Goal: Transaction & Acquisition: Register for event/course

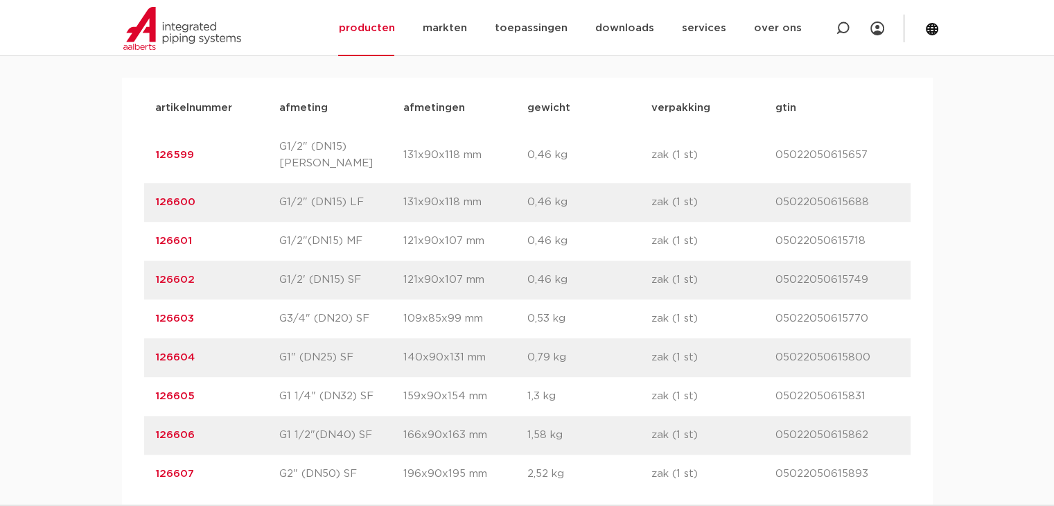
scroll to position [831, 0]
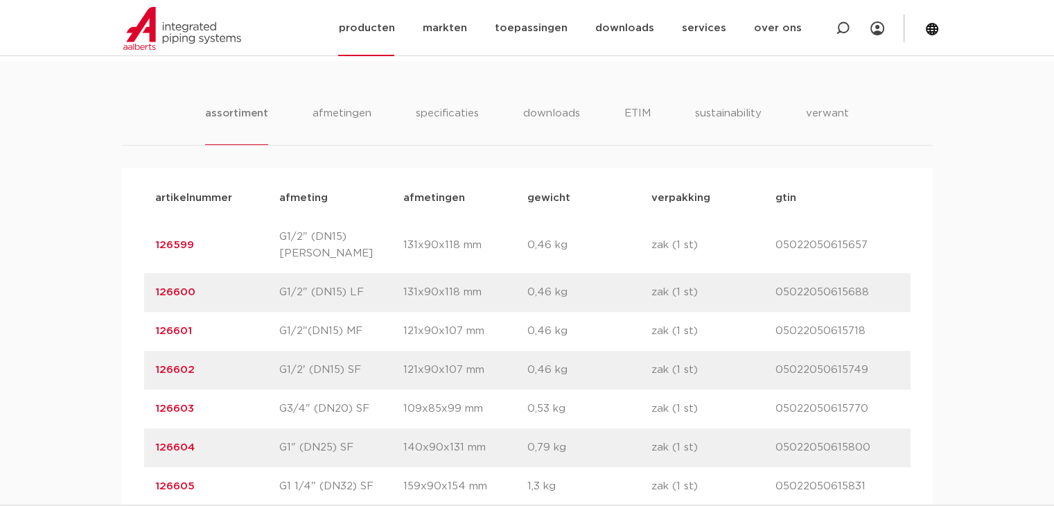
click at [390, 34] on link "producten" at bounding box center [366, 28] width 56 height 56
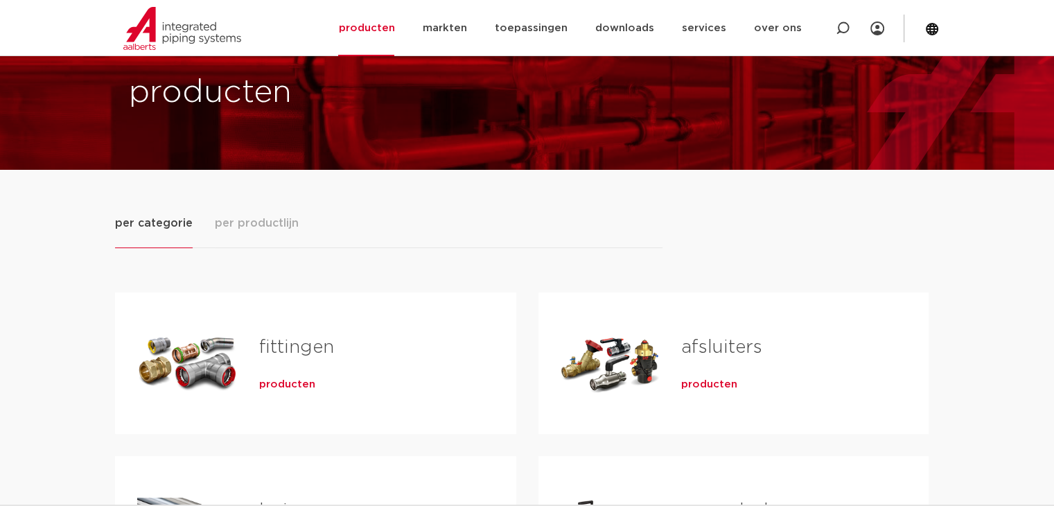
scroll to position [139, 0]
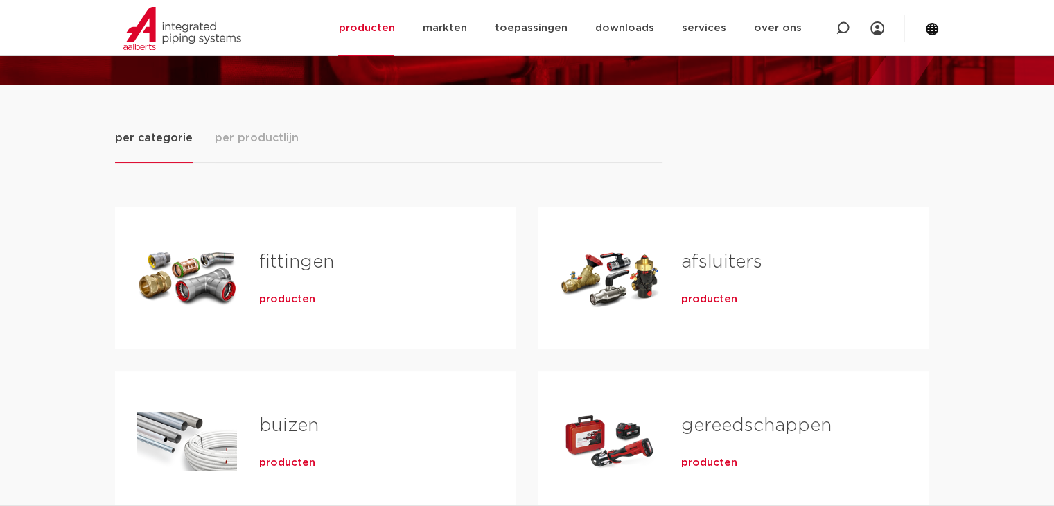
click at [270, 267] on link "fittingen" at bounding box center [296, 262] width 75 height 18
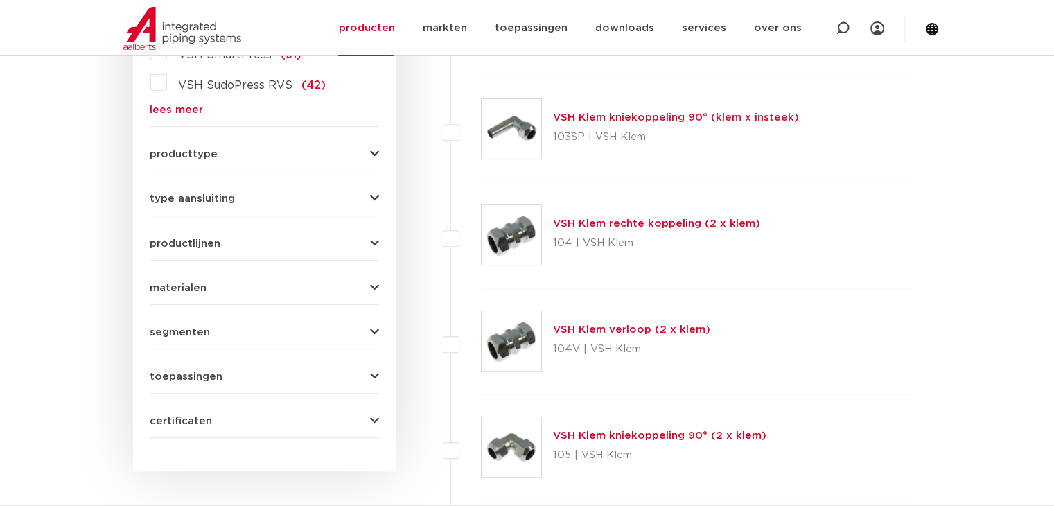
scroll to position [334, 0]
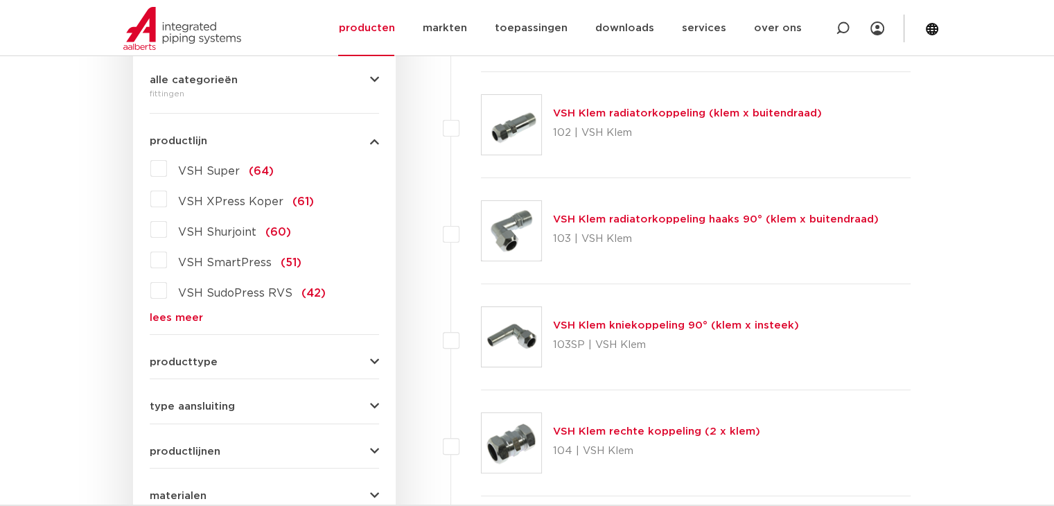
click at [186, 312] on link "lees meer" at bounding box center [264, 317] width 229 height 10
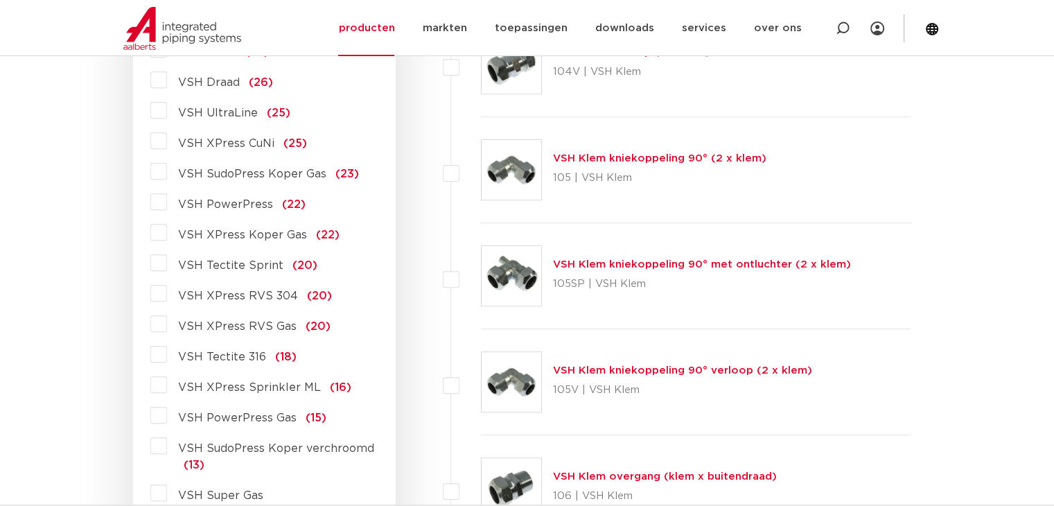
scroll to position [888, 0]
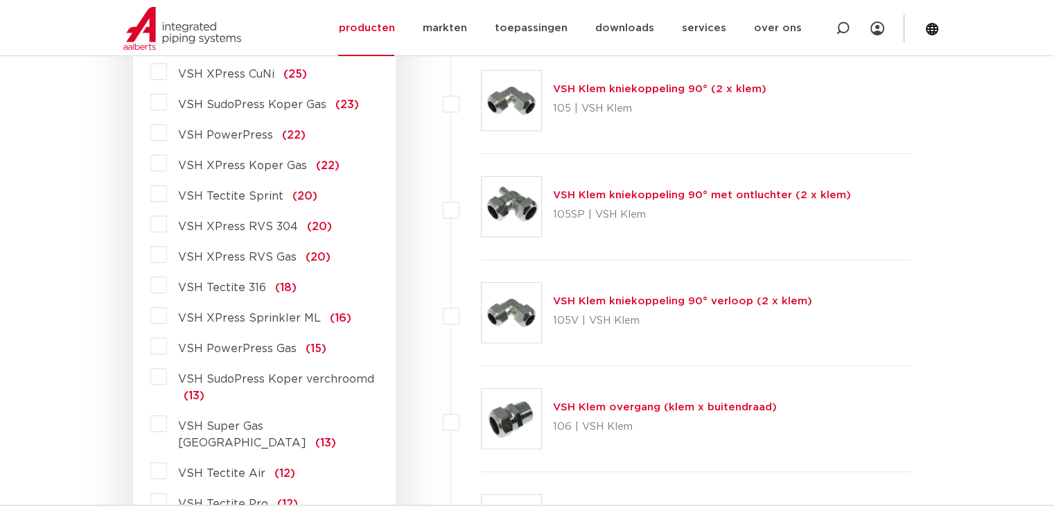
click at [211, 222] on span "VSH XPress RVS 304" at bounding box center [238, 226] width 120 height 11
click at [0, 0] on input "VSH XPress RVS 304 (20)" at bounding box center [0, 0] width 0 height 0
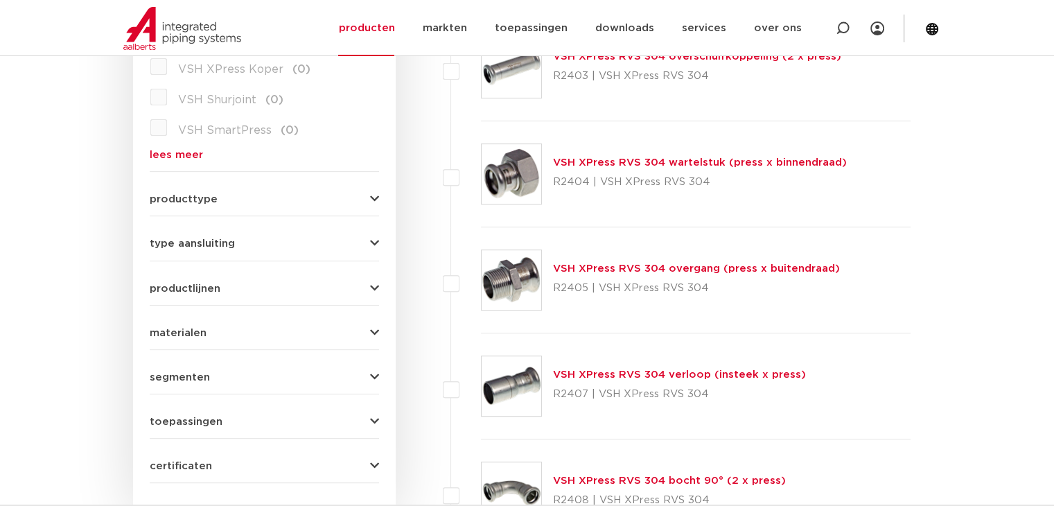
scroll to position [473, 0]
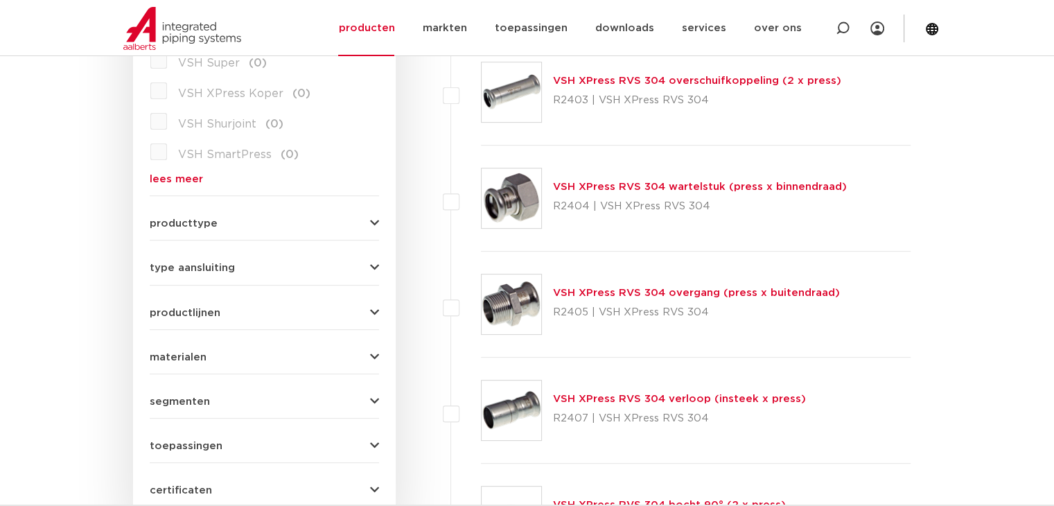
click at [739, 288] on link "VSH XPress RVS 304 overgang (press x buitendraad)" at bounding box center [696, 293] width 287 height 10
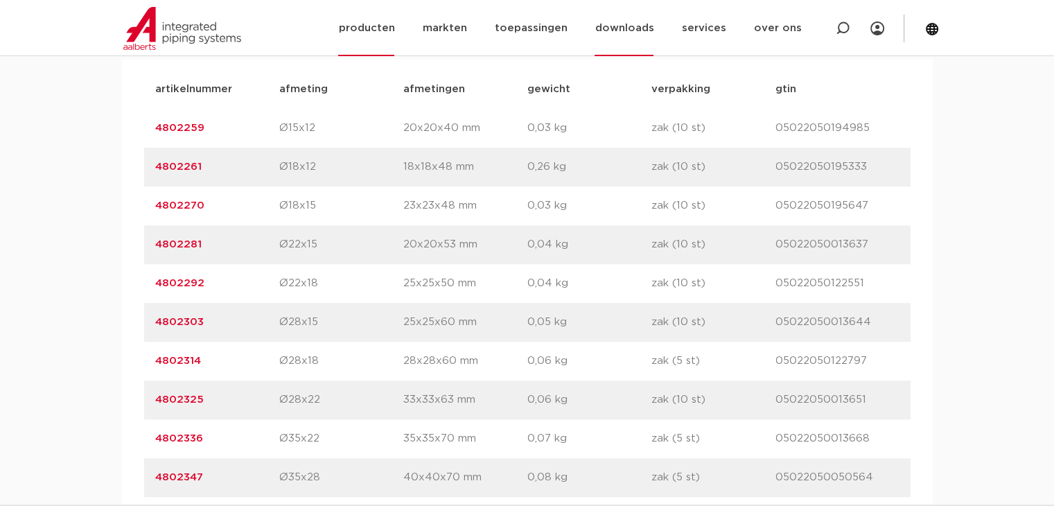
scroll to position [901, 0]
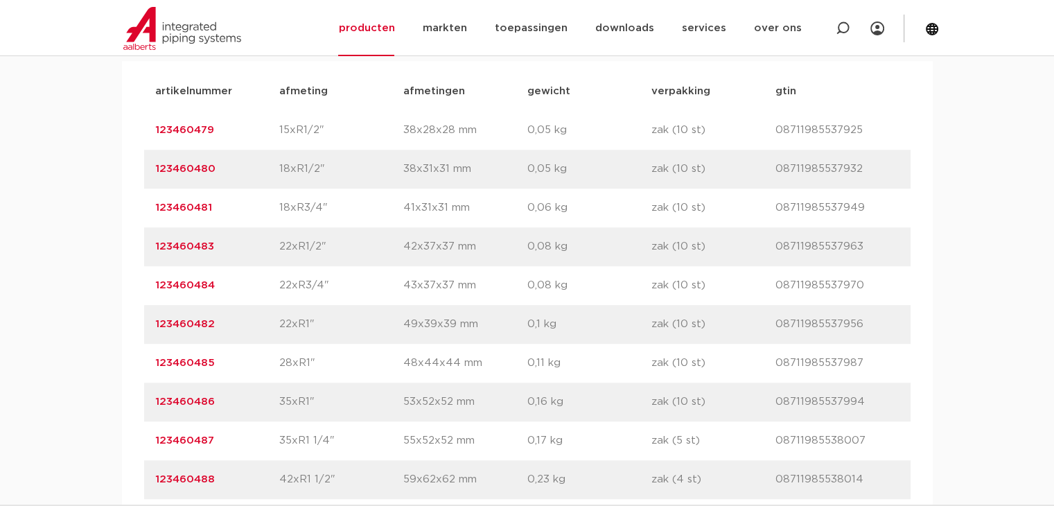
scroll to position [1109, 0]
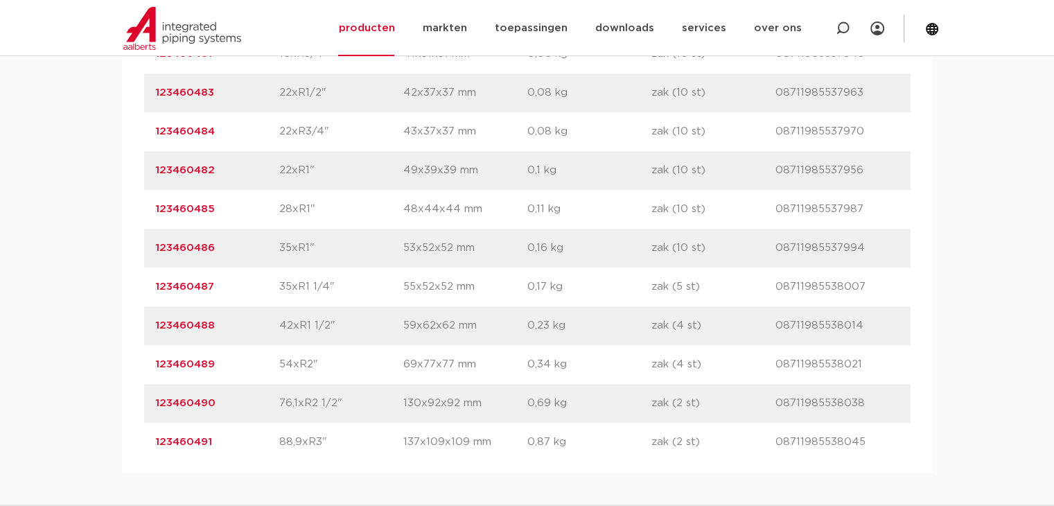
drag, startPoint x: 230, startPoint y: 324, endPoint x: 144, endPoint y: 328, distance: 86.0
click at [144, 328] on div "artikelnummer 123460488 afmeting 42xR1 1/2" afmetingen 59x62x62 mm gewicht 0,23…" at bounding box center [527, 325] width 766 height 39
copy link "123460488"
click at [339, 326] on p "42xR1 1/2"" at bounding box center [341, 325] width 124 height 17
drag, startPoint x: 321, startPoint y: 325, endPoint x: 278, endPoint y: 327, distance: 43.7
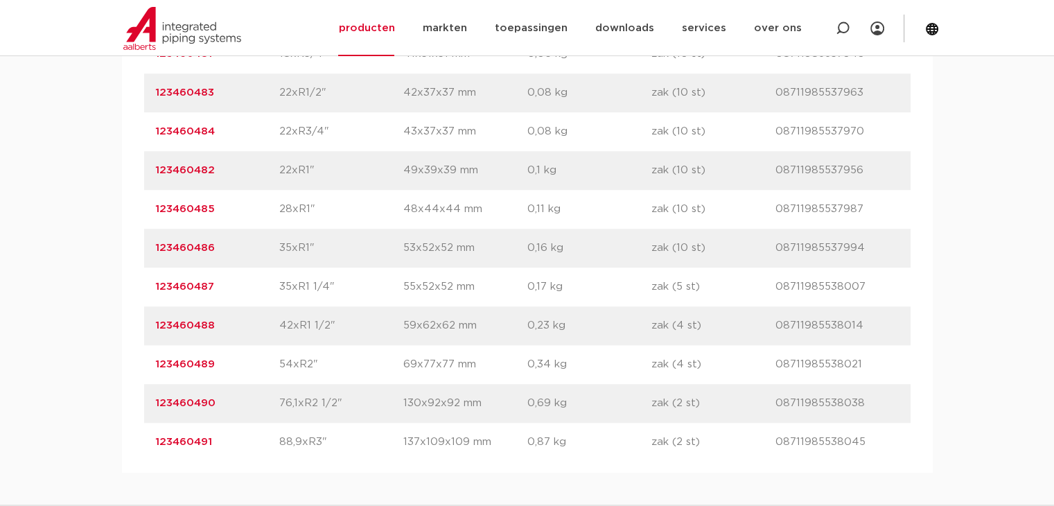
click at [278, 327] on div "artikelnummer 123460488 afmeting 42xR1 1/2" afmetingen 59x62x62 mm gewicht 0,23…" at bounding box center [527, 325] width 766 height 39
copy div "afmeting 42xR1 1/2""
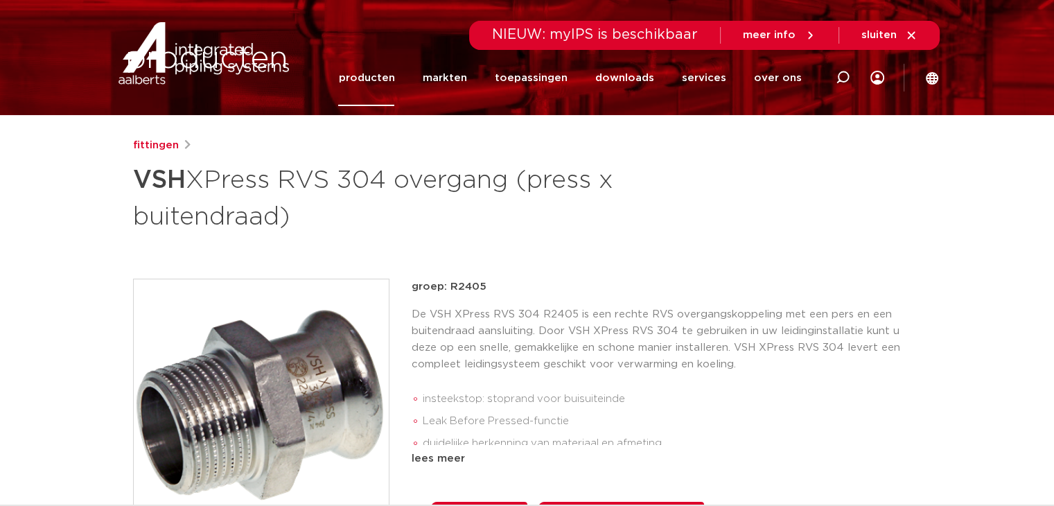
scroll to position [0, 0]
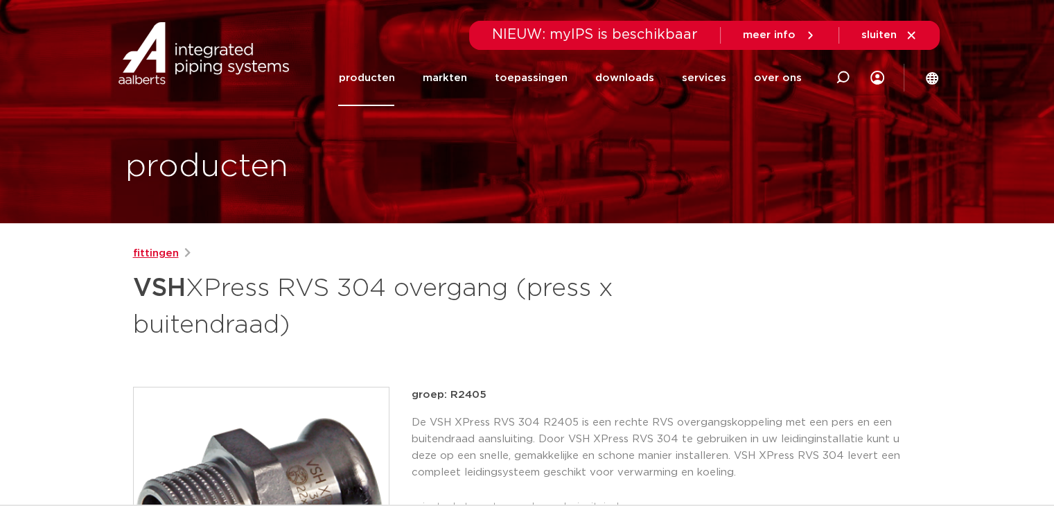
click at [166, 256] on link "fittingen" at bounding box center [156, 253] width 46 height 17
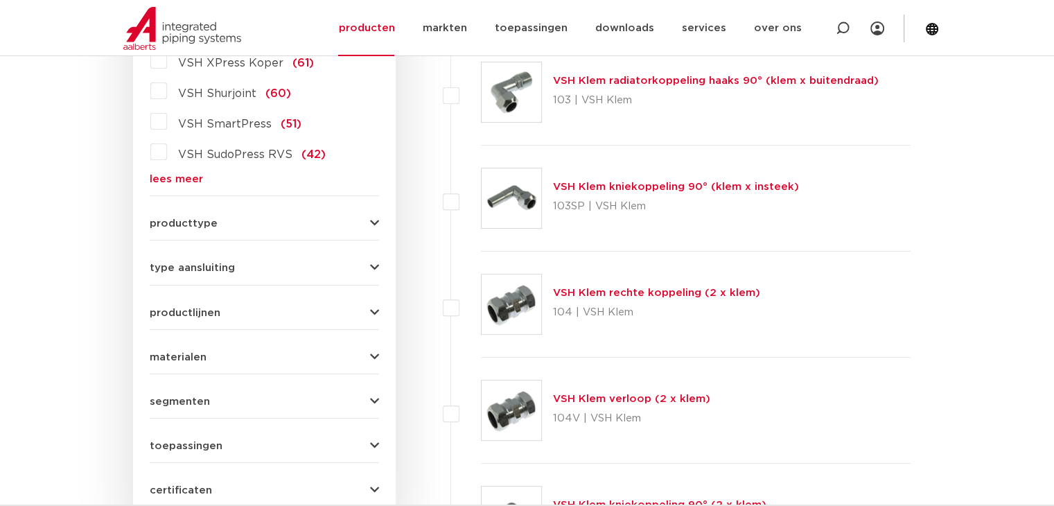
scroll to position [473, 0]
click at [166, 175] on link "lees meer" at bounding box center [264, 179] width 229 height 10
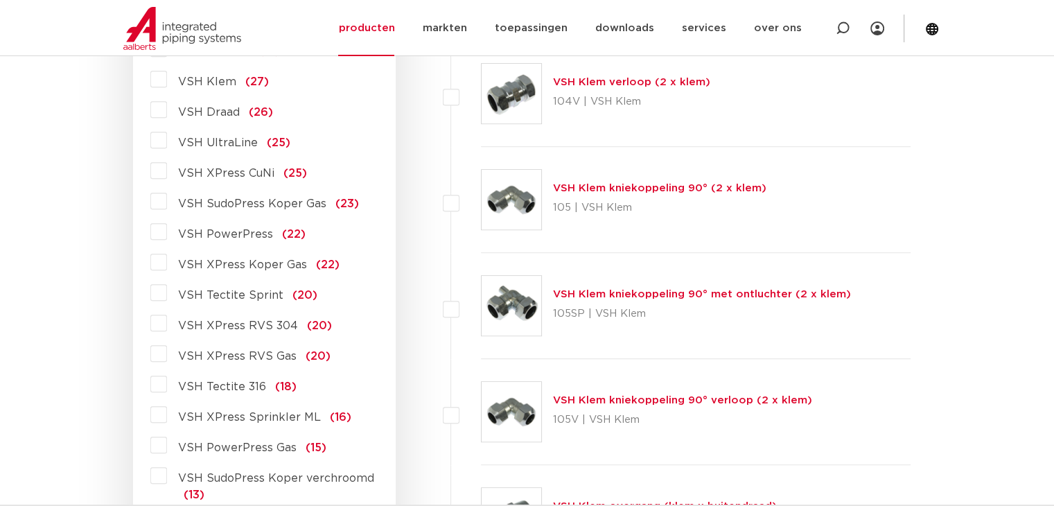
scroll to position [819, 0]
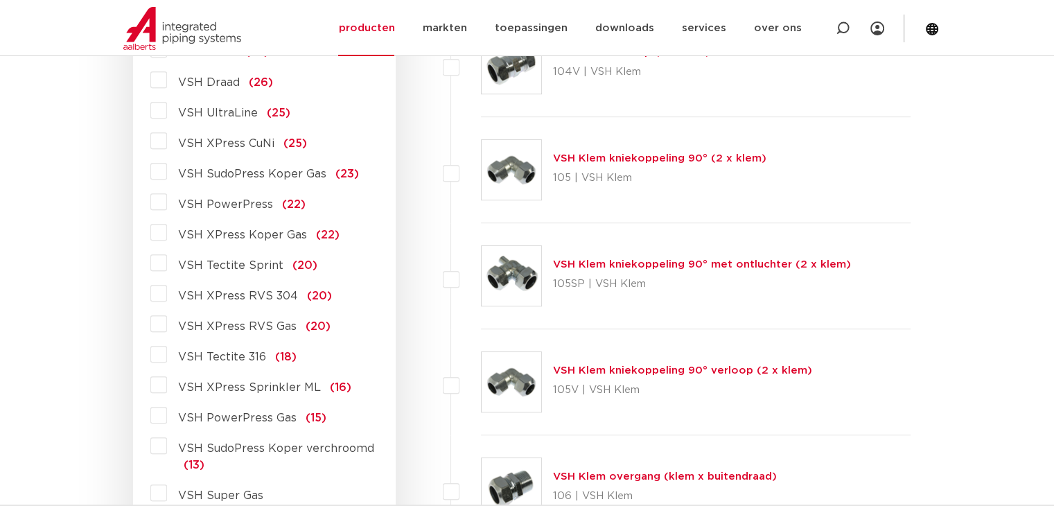
click at [167, 293] on label "VSH XPress RVS 304 (20)" at bounding box center [249, 293] width 165 height 22
click at [0, 0] on input "VSH XPress RVS 304 (20)" at bounding box center [0, 0] width 0 height 0
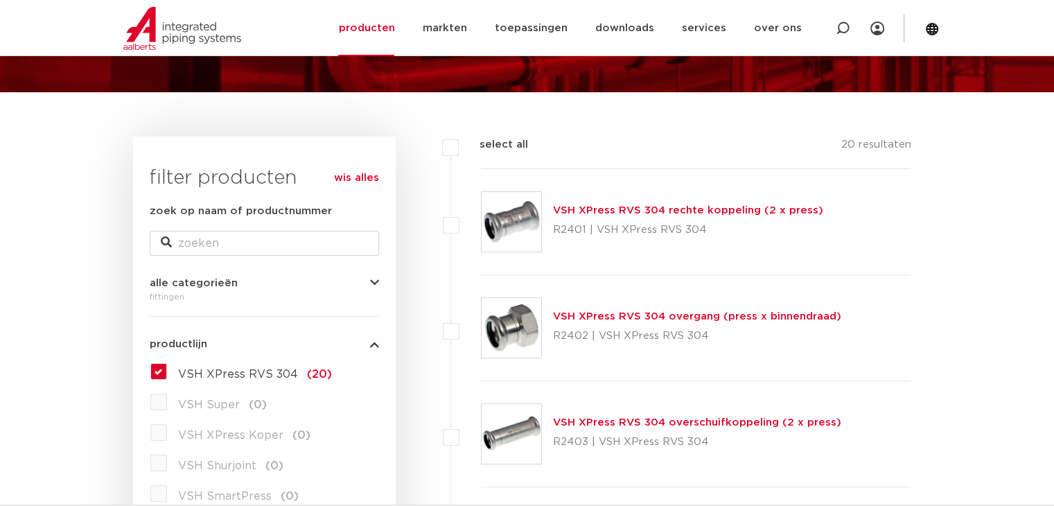
scroll to position [126, 0]
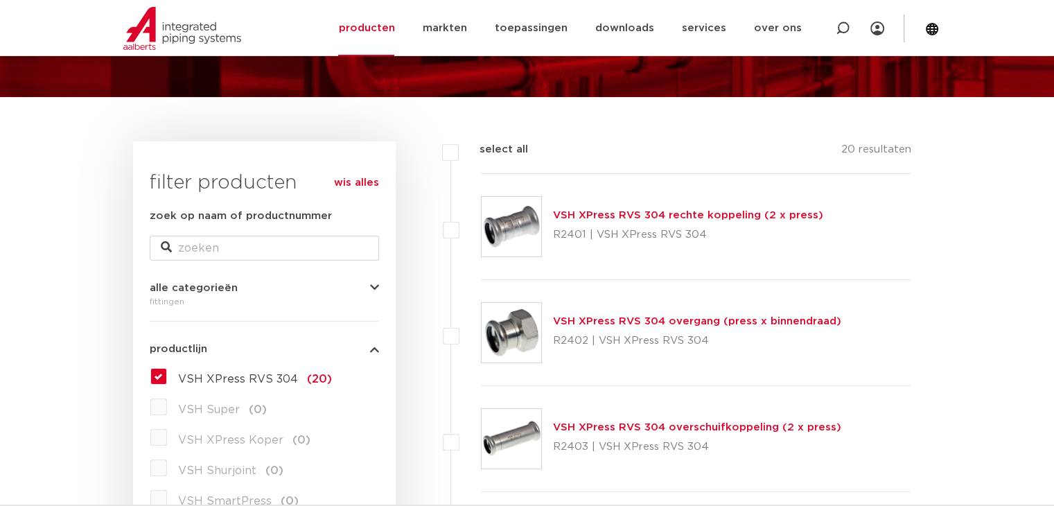
click at [643, 220] on link "VSH XPress RVS 304 rechte koppeling (2 x press)" at bounding box center [688, 215] width 270 height 10
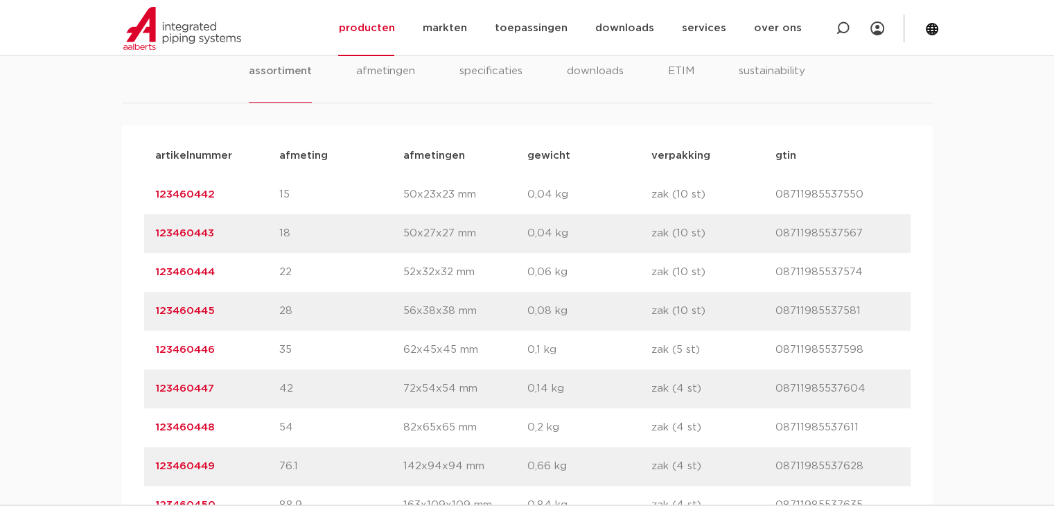
scroll to position [901, 0]
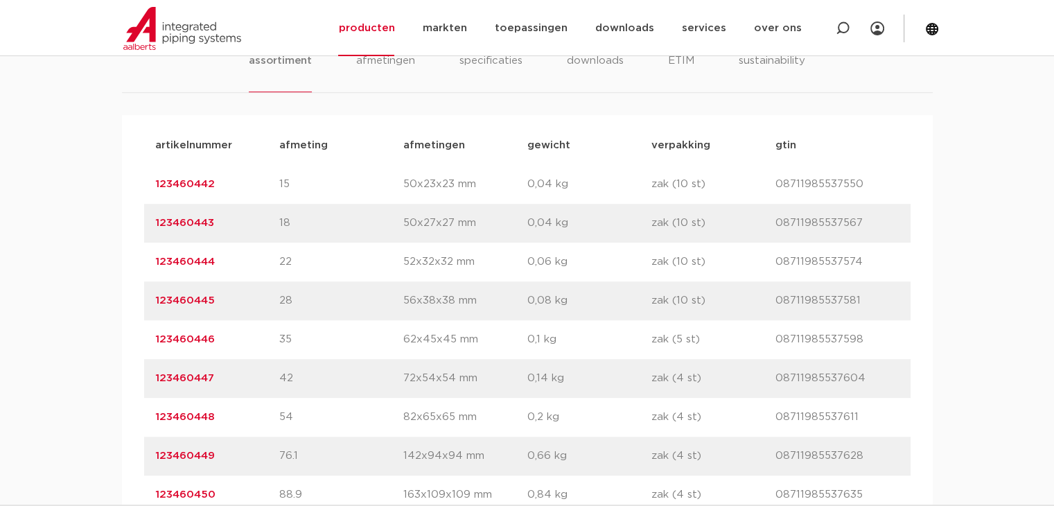
drag, startPoint x: 310, startPoint y: 420, endPoint x: 163, endPoint y: 425, distance: 147.0
click at [147, 423] on div "artikelnummer 123460448 afmeting 54 afmetingen 82x65x65 mm gewicht 0,2 kg verpa…" at bounding box center [527, 417] width 766 height 39
click at [261, 425] on div "artikelnummer 123460448 afmeting 54 afmetingen 82x65x65 mm gewicht 0,2 kg verpa…" at bounding box center [527, 417] width 766 height 39
drag, startPoint x: 249, startPoint y: 422, endPoint x: 147, endPoint y: 426, distance: 102.6
click at [147, 426] on div "artikelnummer 123460448 afmeting 54 afmetingen 82x65x65 mm gewicht 0,2 kg verpa…" at bounding box center [527, 417] width 766 height 39
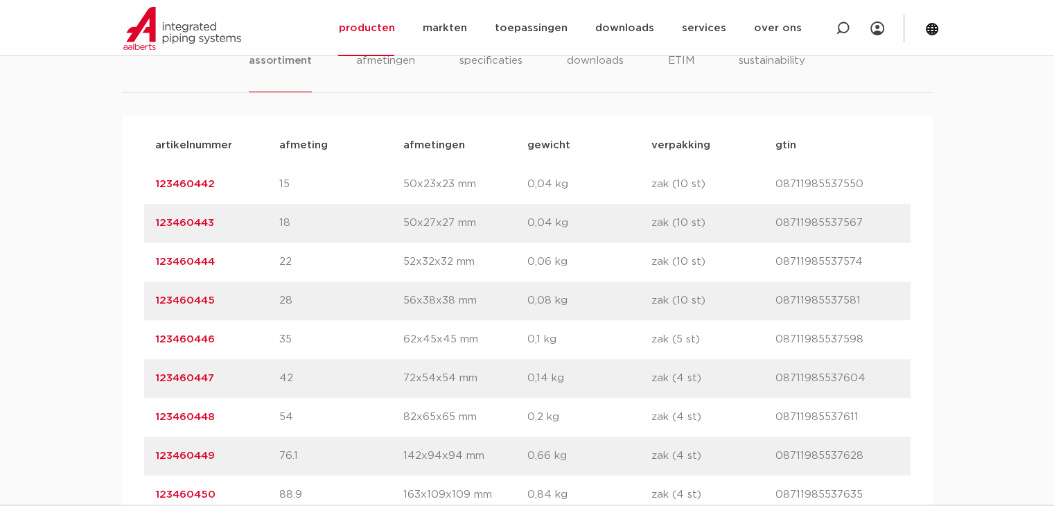
copy link "123460448"
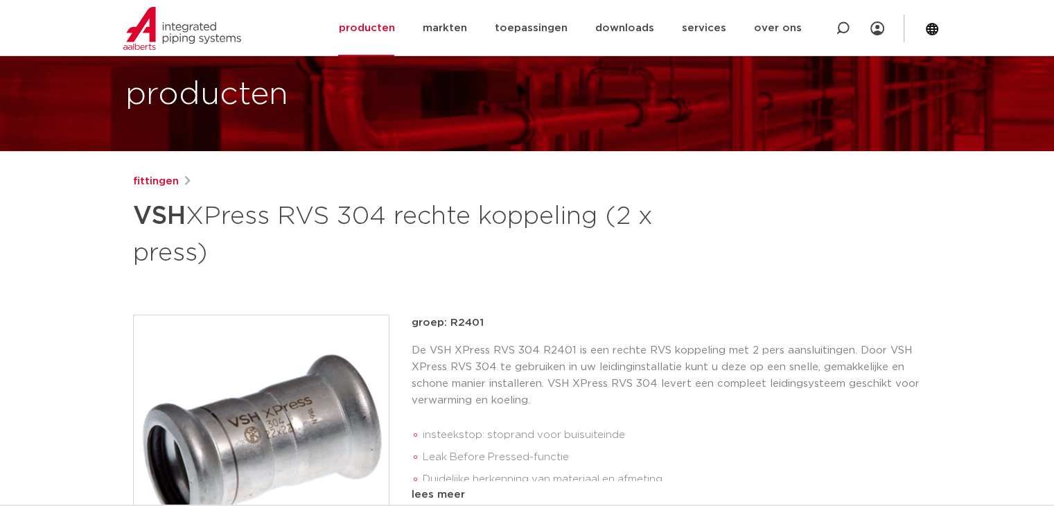
scroll to position [69, 0]
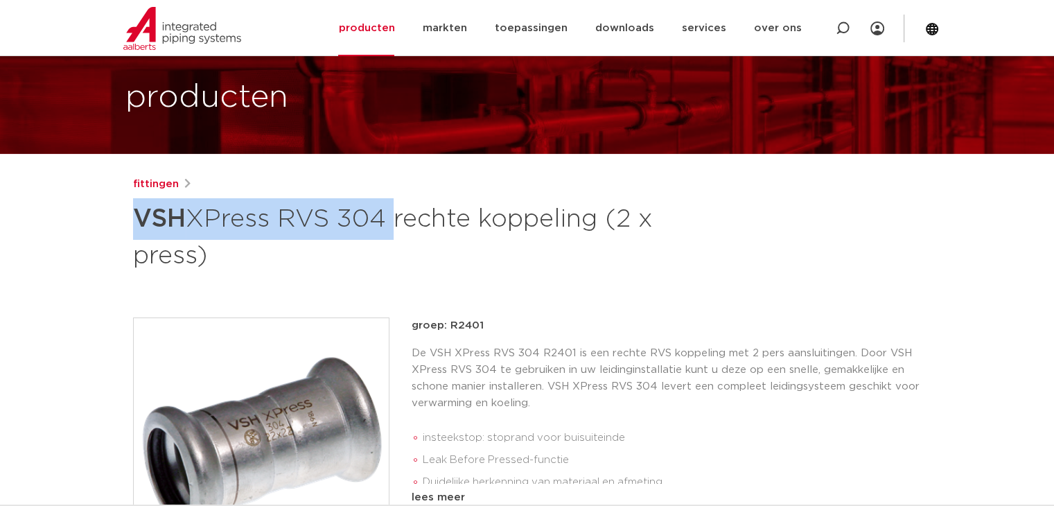
drag, startPoint x: 134, startPoint y: 216, endPoint x: 391, endPoint y: 236, distance: 258.5
click at [391, 236] on h1 "VSH XPress RVS 304 rechte koppeling (2 x press)" at bounding box center [393, 235] width 520 height 75
copy h1 "VSH XPress RVS 304"
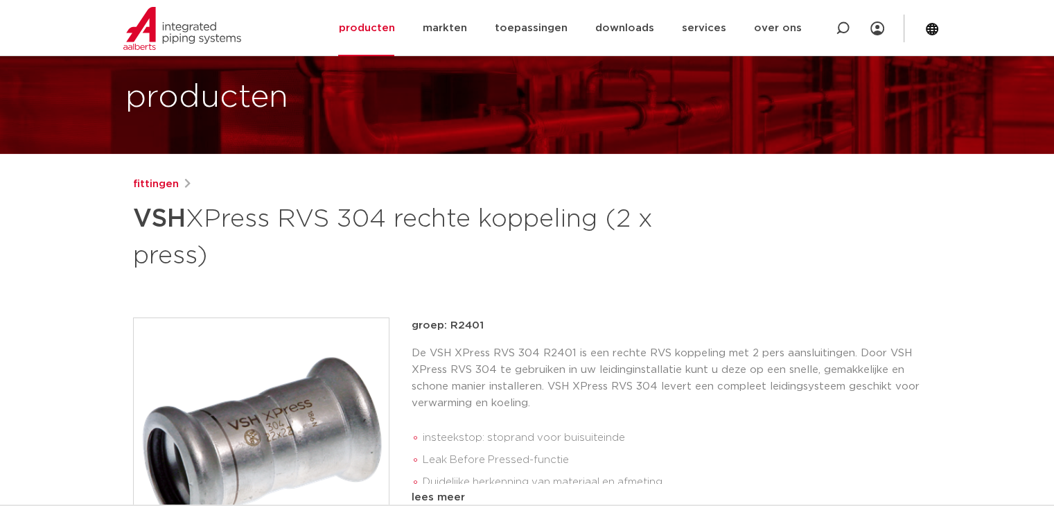
click at [504, 267] on h1 "VSH XPress RVS 304 rechte koppeling (2 x press)" at bounding box center [393, 235] width 520 height 75
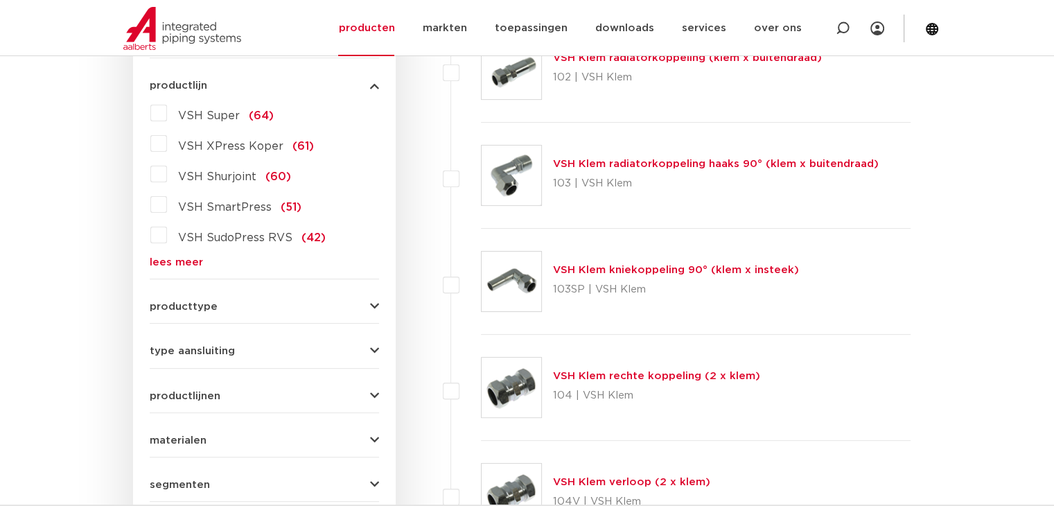
scroll to position [403, 0]
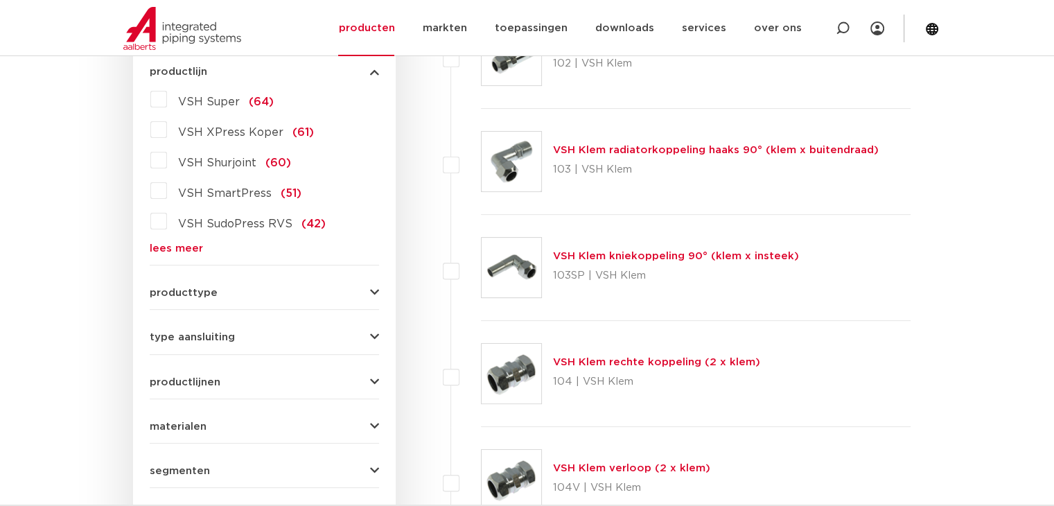
click at [191, 245] on link "lees meer" at bounding box center [264, 248] width 229 height 10
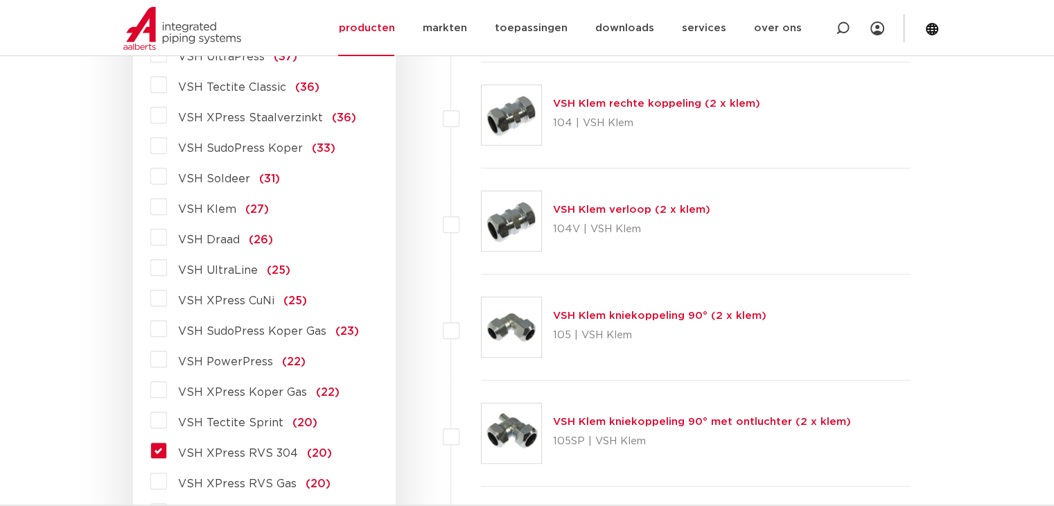
scroll to position [680, 0]
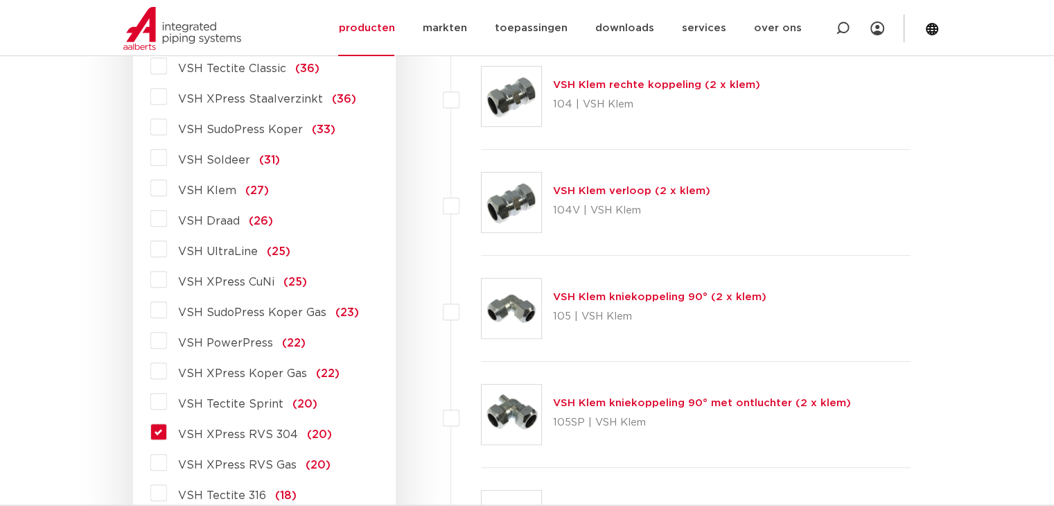
click at [205, 441] on label "VSH XPress RVS 304 (20)" at bounding box center [249, 432] width 165 height 22
click at [0, 0] on input "VSH XPress RVS 304 (20)" at bounding box center [0, 0] width 0 height 0
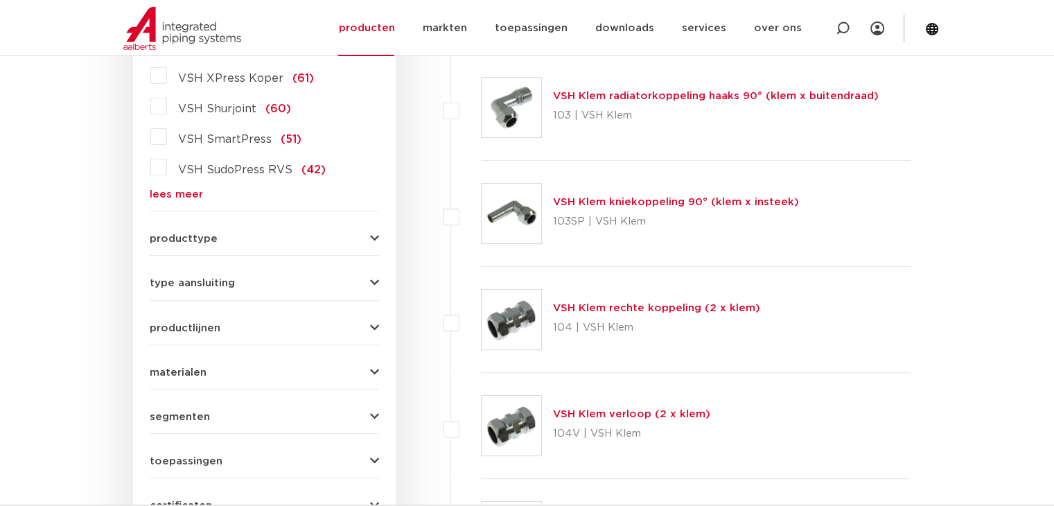
scroll to position [403, 0]
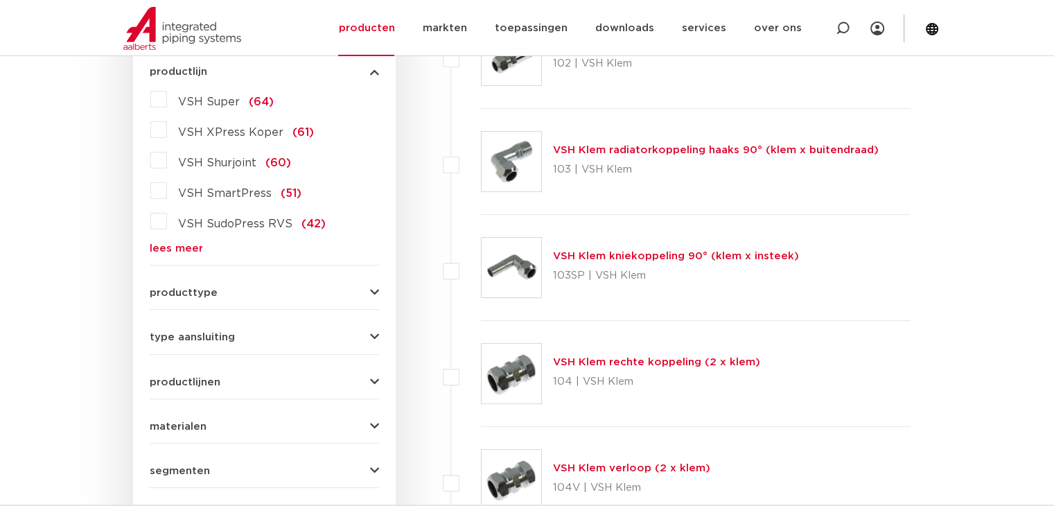
click at [183, 247] on link "lees meer" at bounding box center [264, 248] width 229 height 10
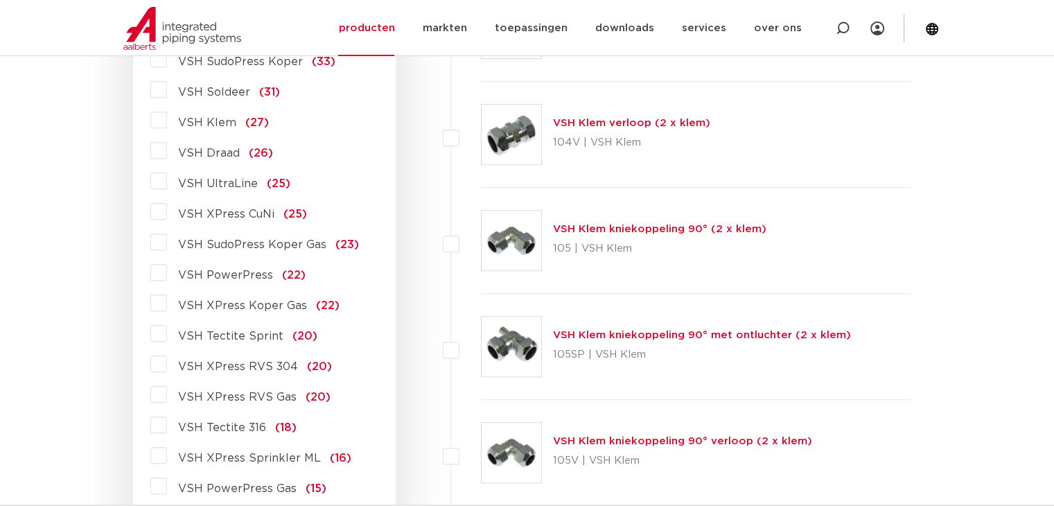
scroll to position [750, 0]
click at [167, 364] on label "VSH XPress RVS 304 (20)" at bounding box center [249, 362] width 165 height 22
click at [0, 0] on input "VSH XPress RVS 304 (20)" at bounding box center [0, 0] width 0 height 0
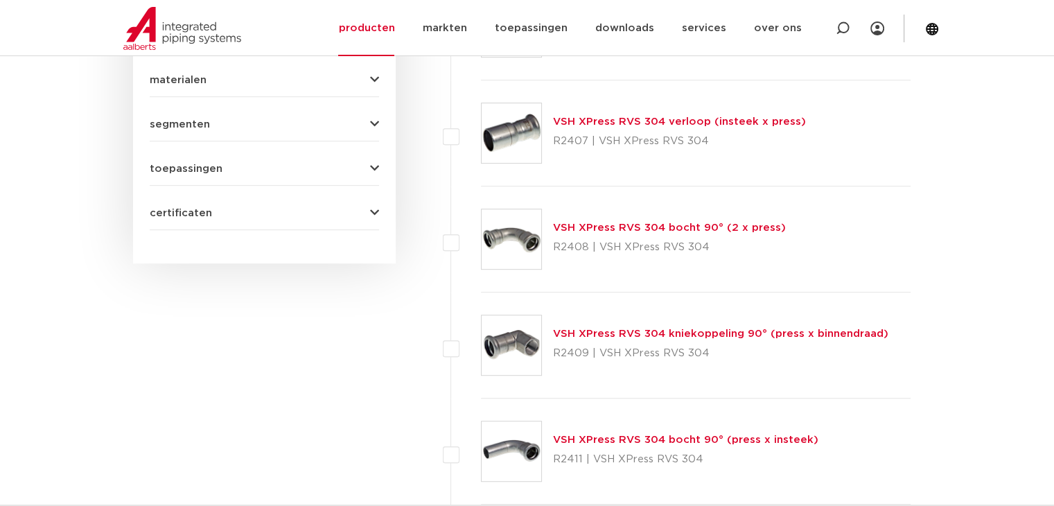
click at [707, 227] on link "VSH XPress RVS 304 bocht 90° (2 x press)" at bounding box center [669, 227] width 233 height 10
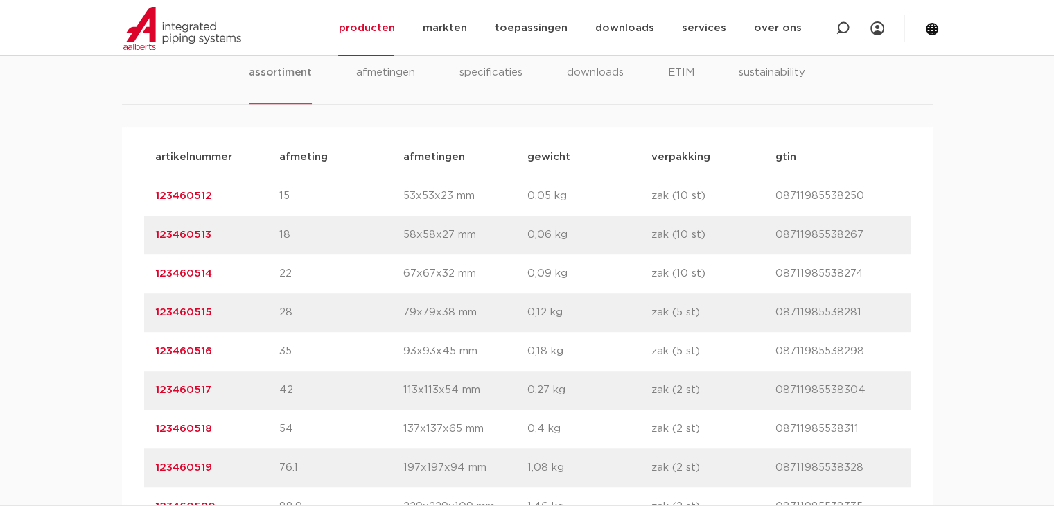
scroll to position [970, 0]
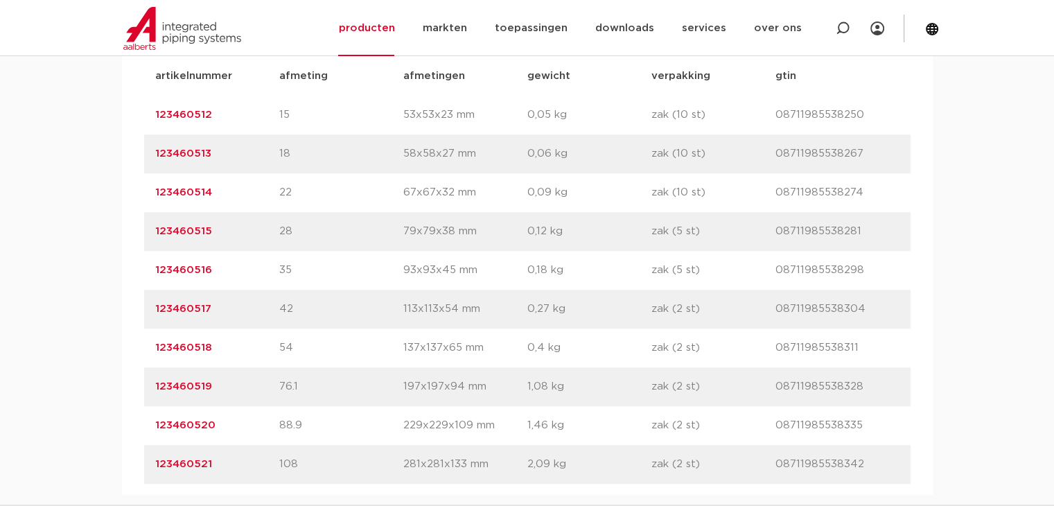
drag, startPoint x: 247, startPoint y: 347, endPoint x: 141, endPoint y: 364, distance: 106.6
click at [141, 364] on div "artikelnummer afmeting [GEOGRAPHIC_DATA] gewicht verpakking gtin artikelnummer …" at bounding box center [527, 270] width 811 height 449
copy link "123460518"
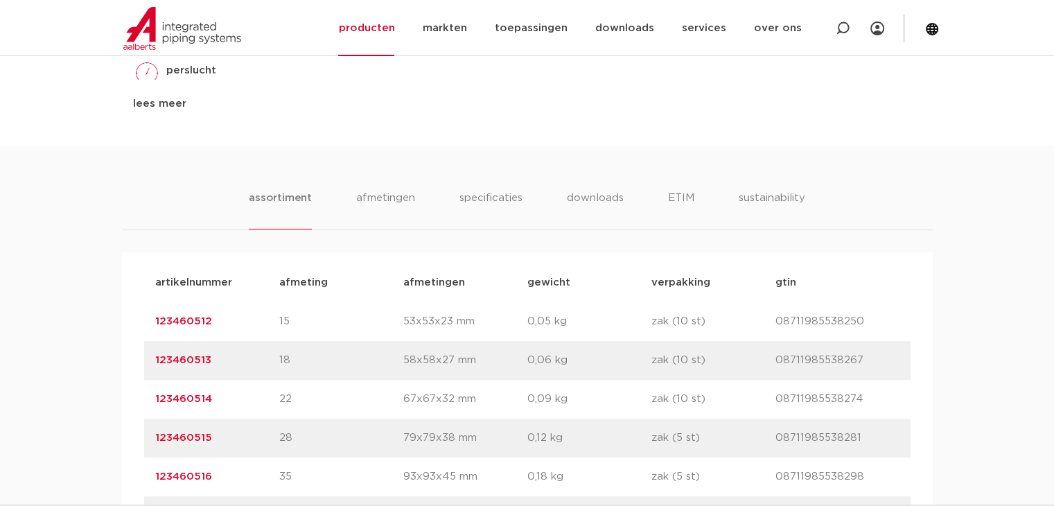
scroll to position [762, 0]
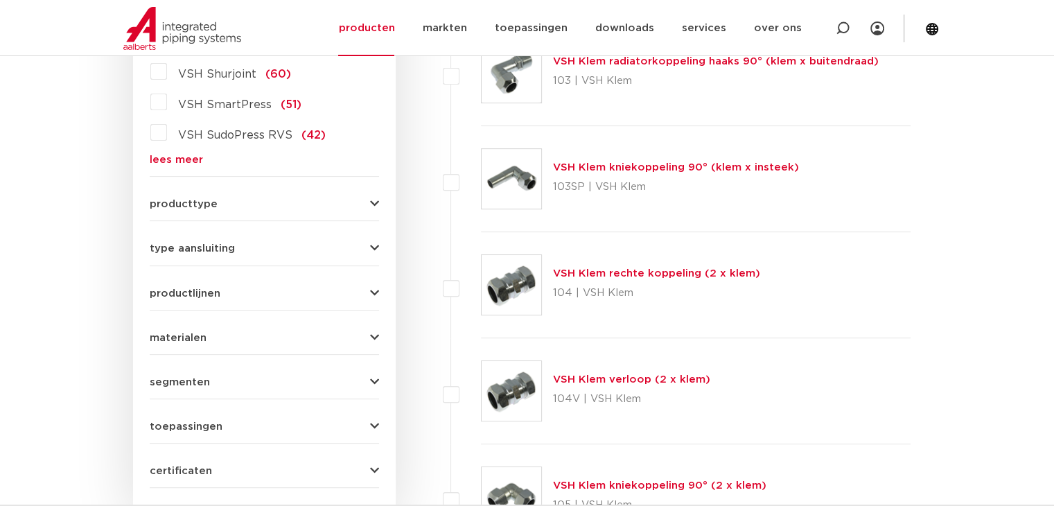
scroll to position [403, 0]
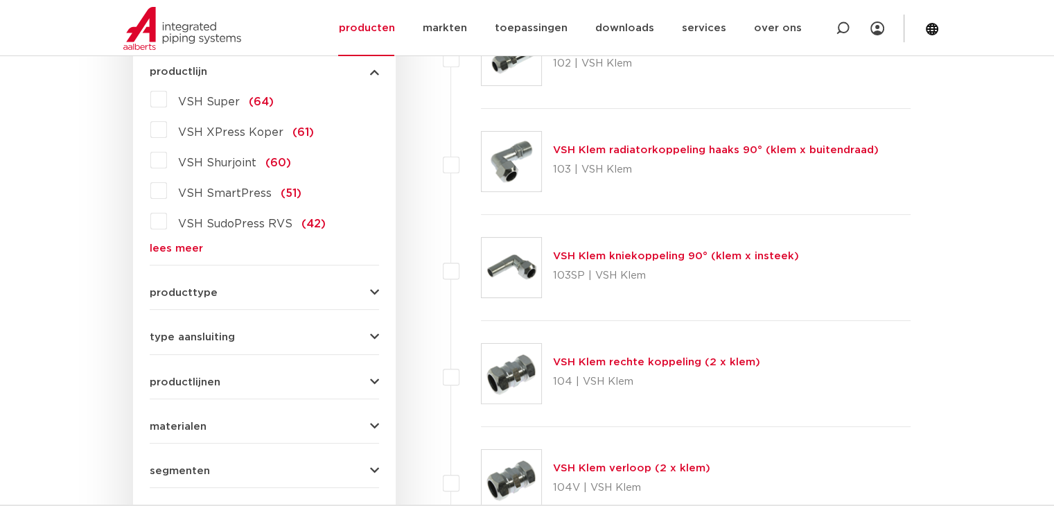
click at [183, 245] on link "lees meer" at bounding box center [264, 248] width 229 height 10
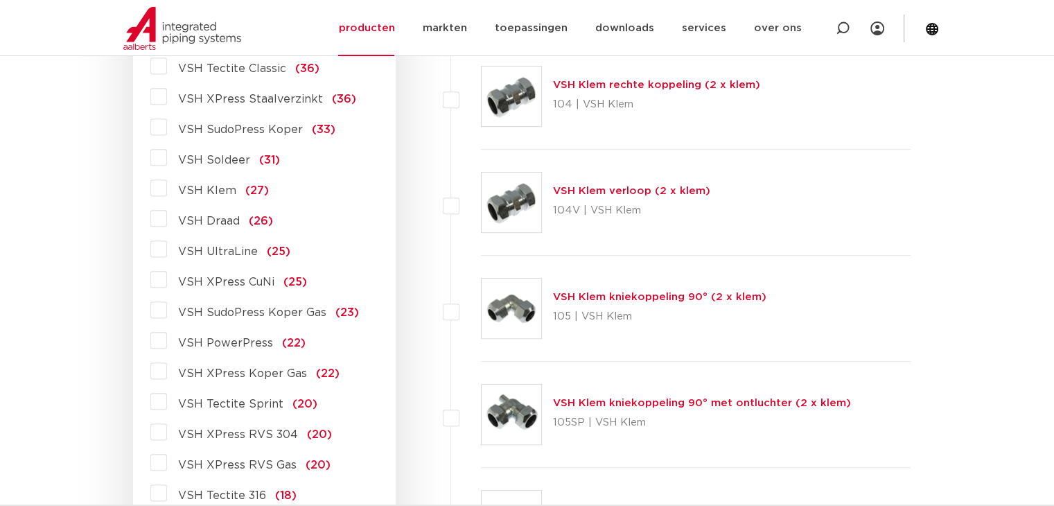
scroll to position [750, 0]
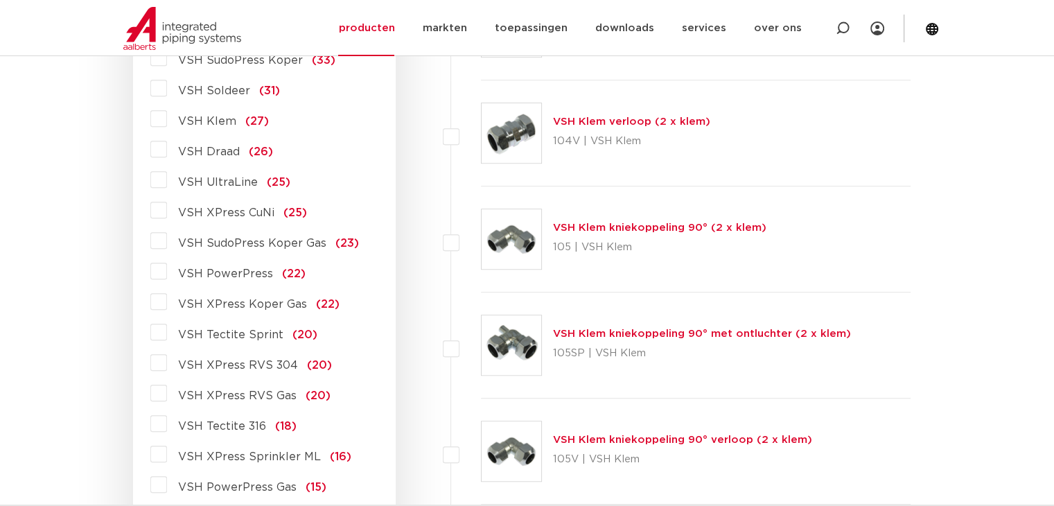
click at [247, 367] on span "VSH XPress RVS 304" at bounding box center [238, 365] width 120 height 11
click at [0, 0] on input "VSH XPress RVS 304 (20)" at bounding box center [0, 0] width 0 height 0
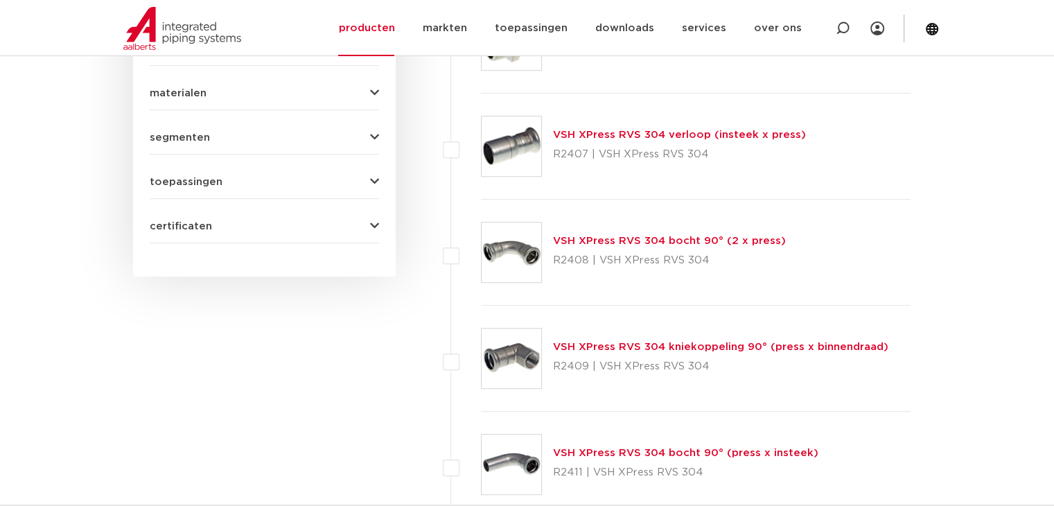
scroll to position [750, 0]
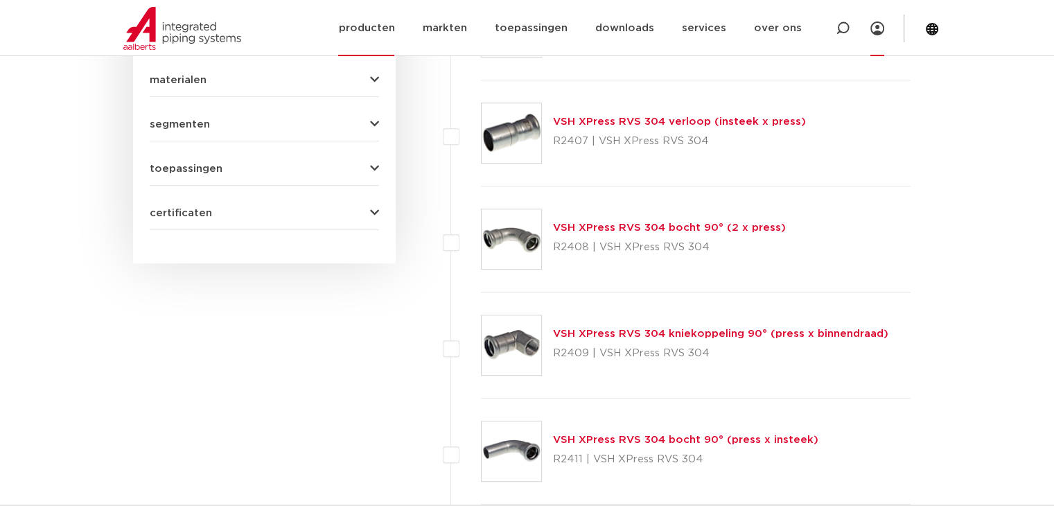
click at [879, 30] on icon at bounding box center [877, 28] width 14 height 14
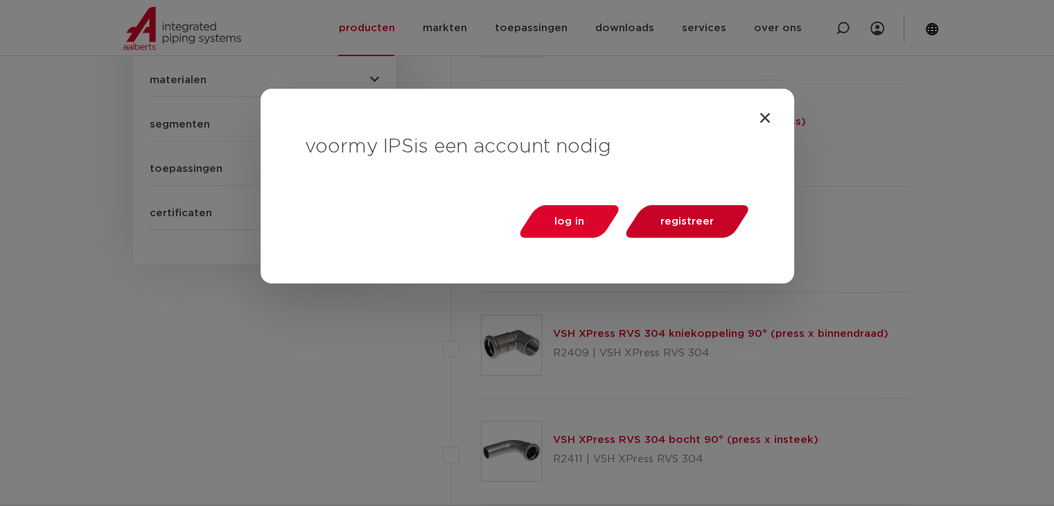
click at [686, 218] on span "registreer" at bounding box center [686, 221] width 53 height 10
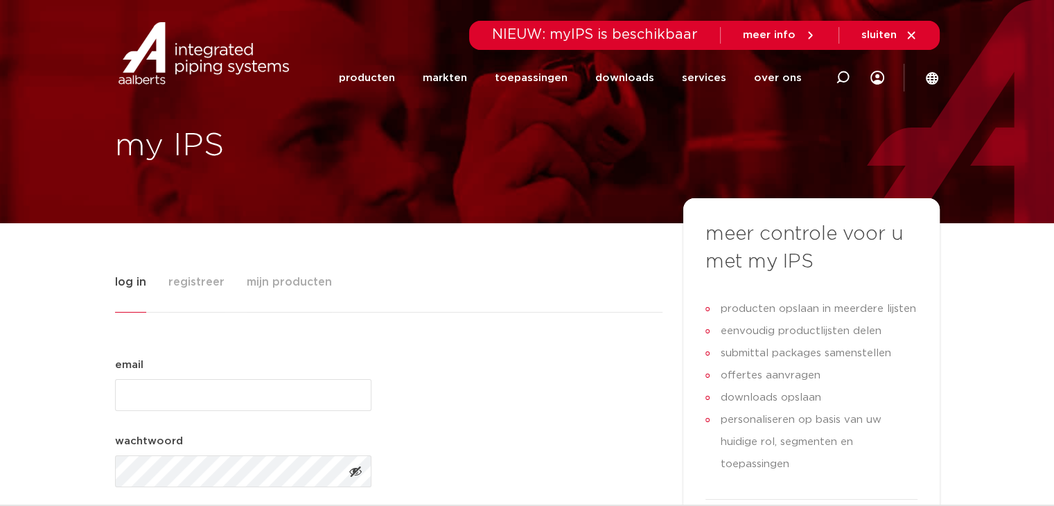
scroll to position [139, 0]
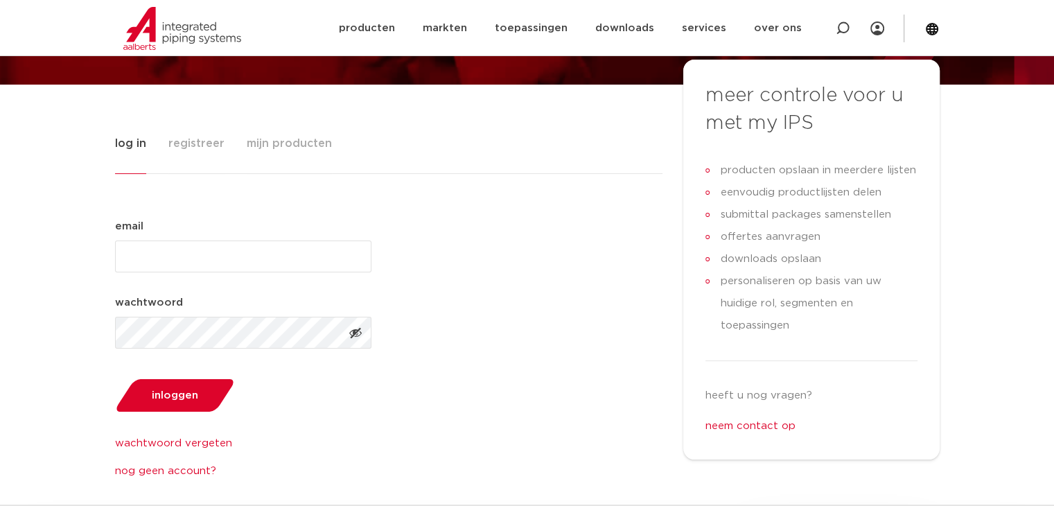
click at [233, 252] on input "email (Vereist)" at bounding box center [243, 256] width 256 height 32
type input "[EMAIL_ADDRESS][DOMAIN_NAME]"
click at [177, 402] on button "inloggen" at bounding box center [174, 395] width 129 height 35
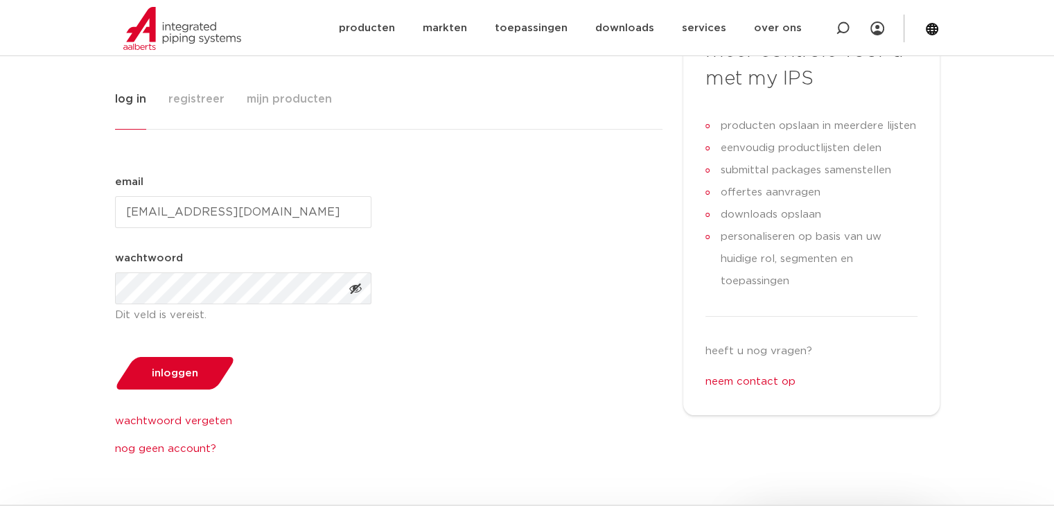
scroll to position [208, 0]
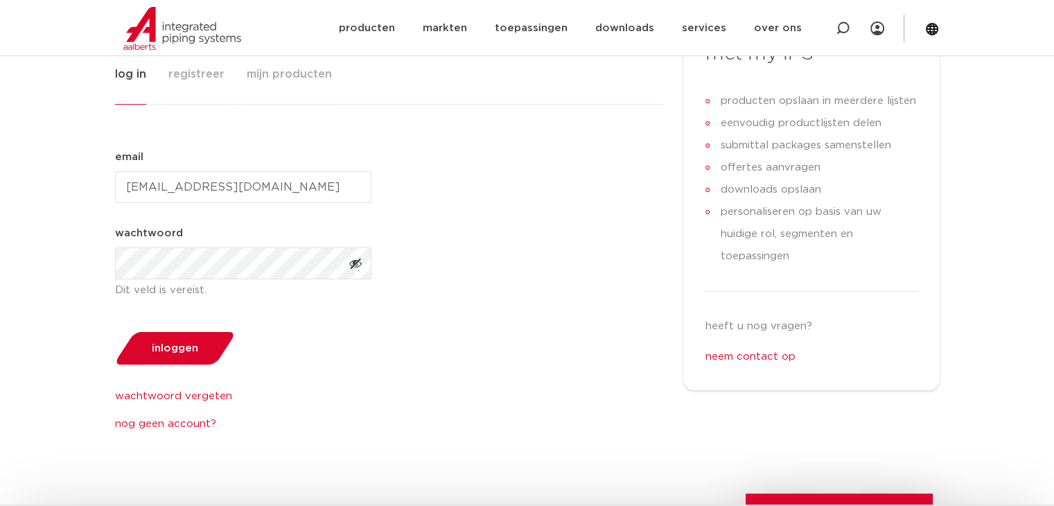
click at [181, 422] on link "nog geen account?" at bounding box center [243, 424] width 256 height 17
click at [186, 425] on link "nog geen account?" at bounding box center [243, 424] width 256 height 17
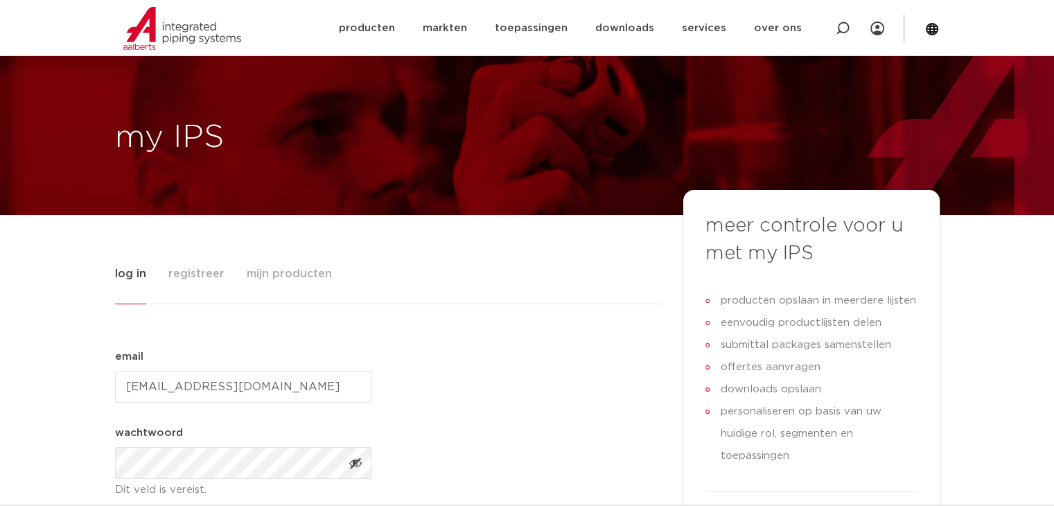
scroll to position [0, 0]
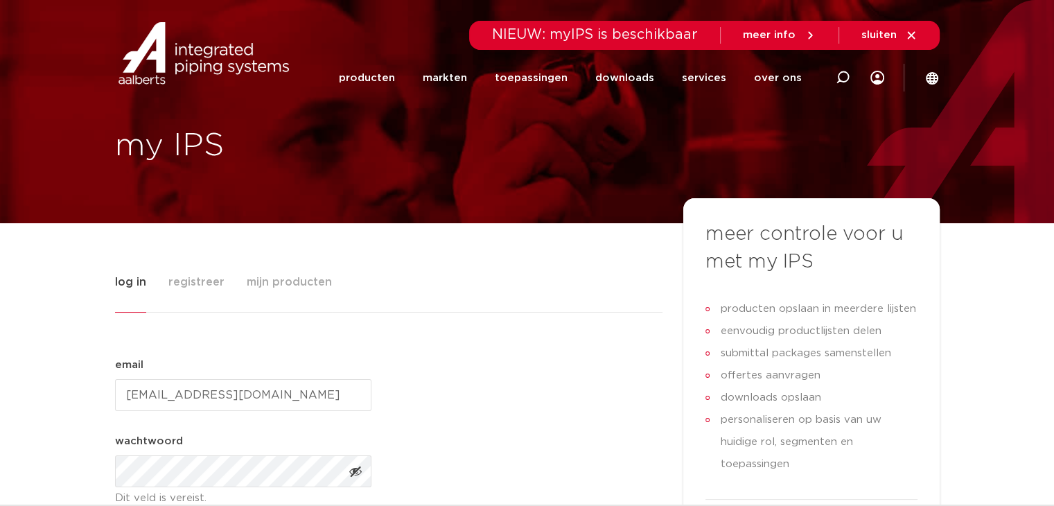
click at [197, 283] on span "registreer" at bounding box center [196, 282] width 56 height 28
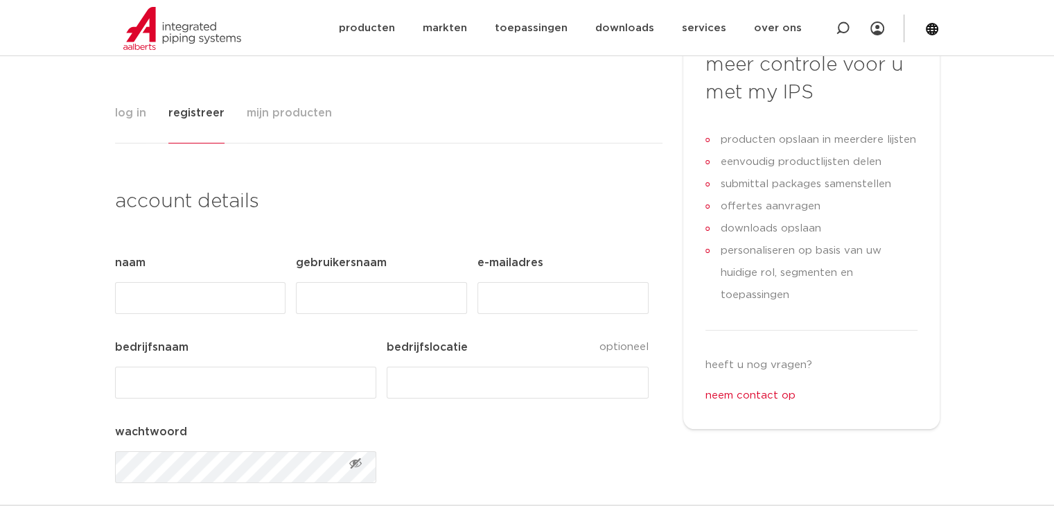
scroll to position [208, 0]
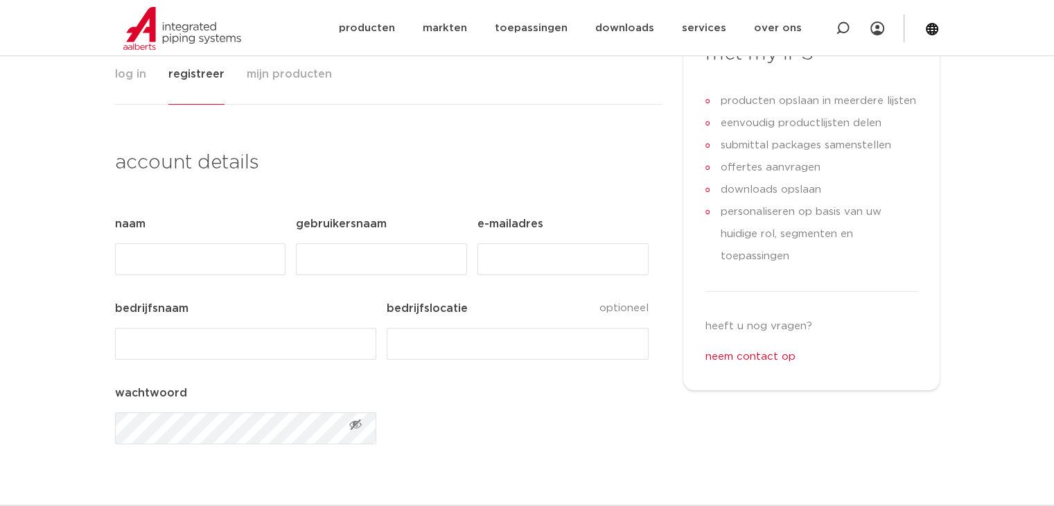
click at [206, 247] on input "Naam (Vereist)" at bounding box center [200, 259] width 170 height 32
type input "[PERSON_NAME]"
click at [529, 239] on div "Tabs. Open items met enter of spatie, sluit af met escape en navigeer met de pi…" at bounding box center [562, 255] width 170 height 40
click at [532, 253] on input "E-mailadres (Vereist)" at bounding box center [562, 259] width 170 height 32
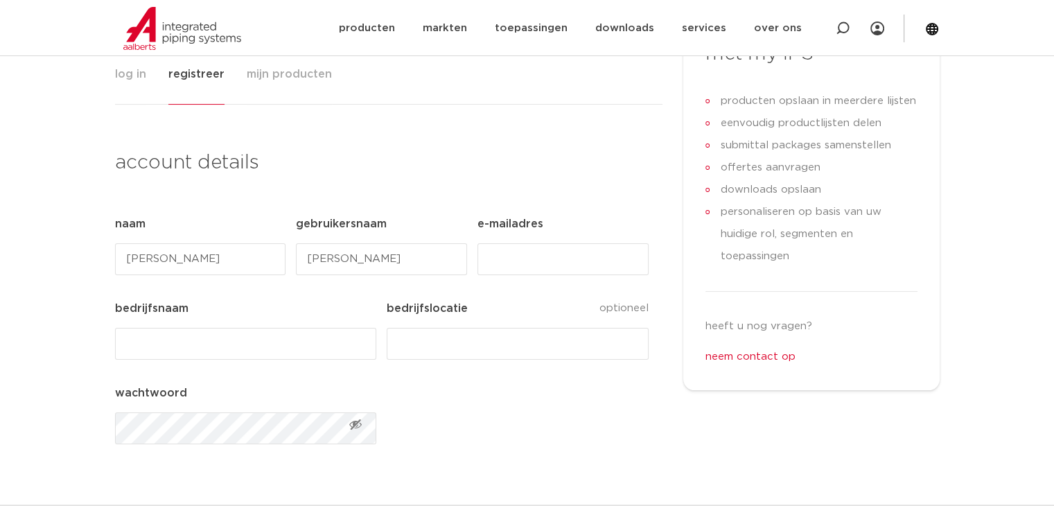
type input "[EMAIL_ADDRESS][DOMAIN_NAME]"
click at [318, 345] on input "bedrijfsnaam (Vereist)" at bounding box center [245, 344] width 261 height 32
type input "Nijssen"
type input "Leidne"
click at [353, 424] on span "Toon wachtwoord" at bounding box center [356, 424] width 14 height 14
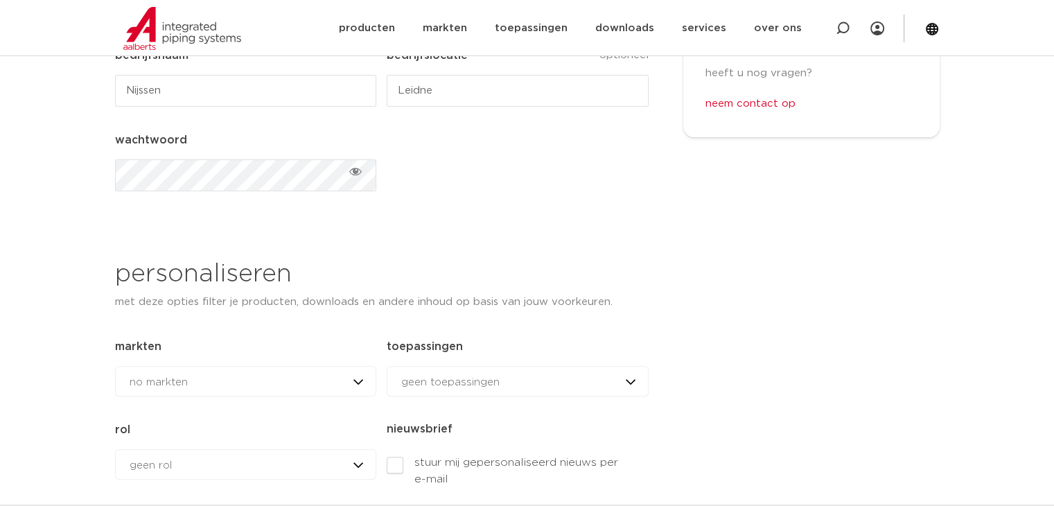
scroll to position [485, 0]
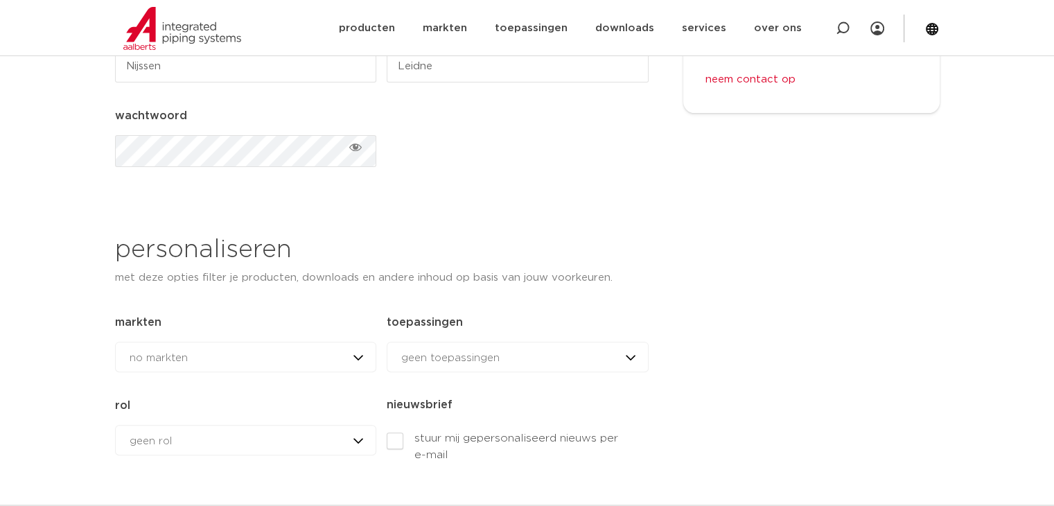
click at [221, 362] on div "no markten no markten woningbouw brandbeveiliging datacenters utiliteitsbouw in…" at bounding box center [245, 357] width 261 height 30
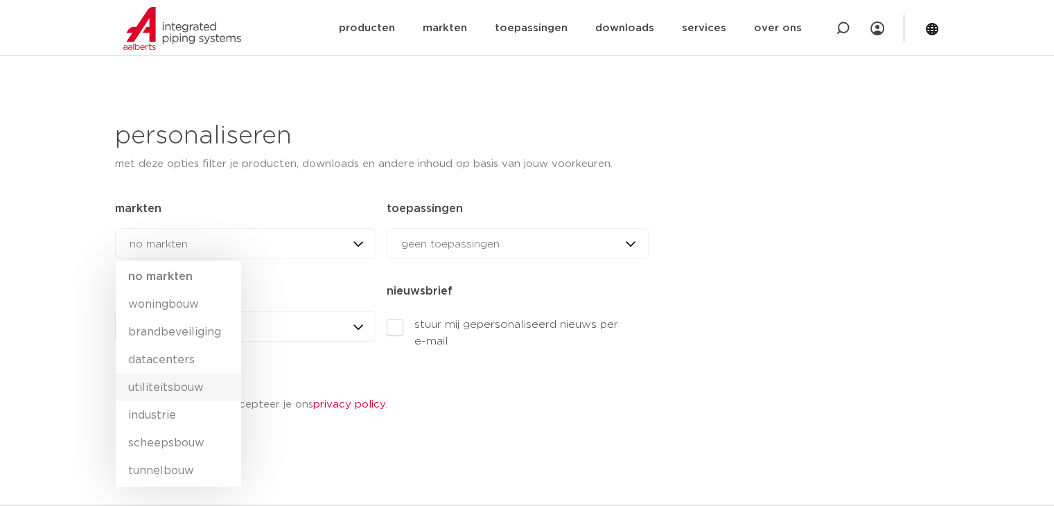
scroll to position [624, 0]
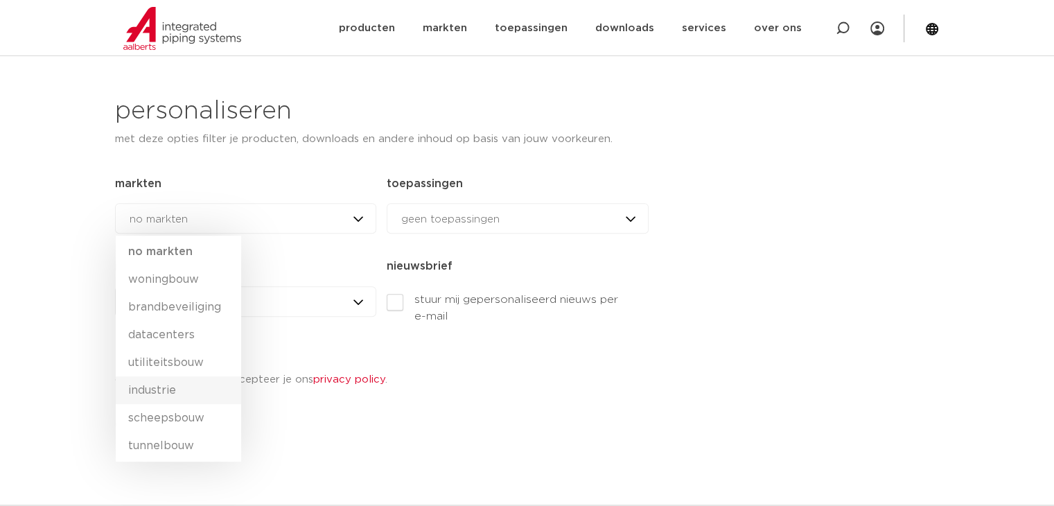
click at [189, 397] on li "industrie" at bounding box center [178, 390] width 125 height 28
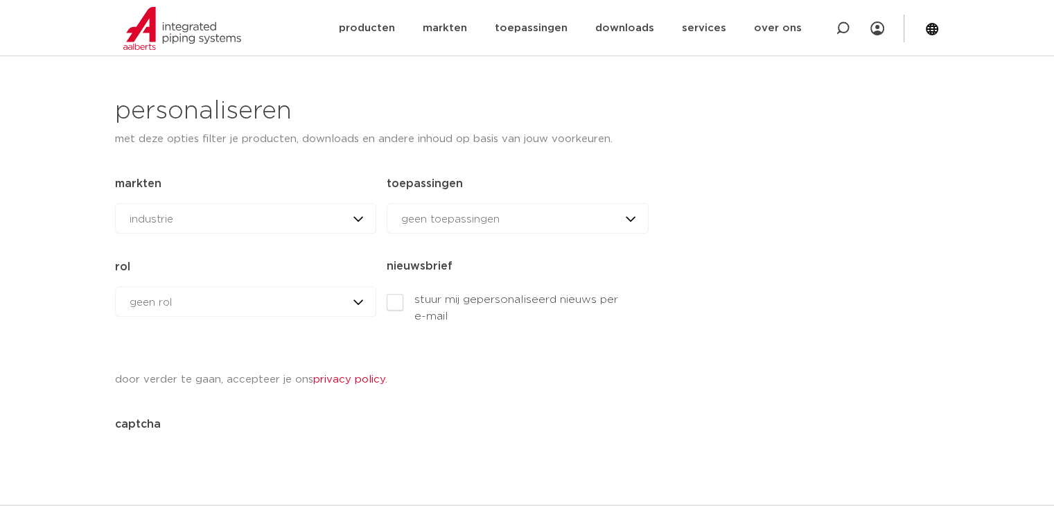
click at [458, 223] on span "geen toepassingen" at bounding box center [450, 219] width 98 height 10
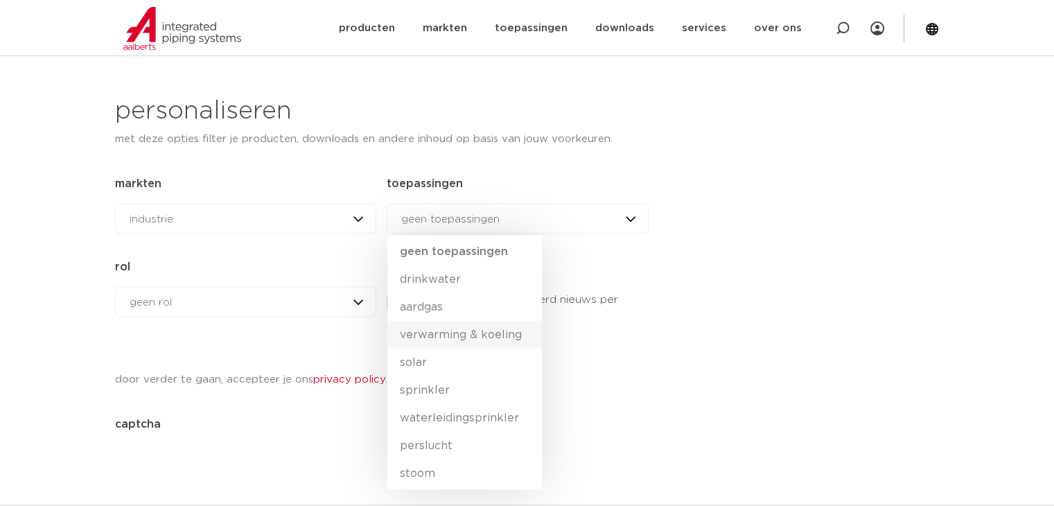
click at [491, 333] on li "verwarming & koeling" at bounding box center [464, 335] width 155 height 28
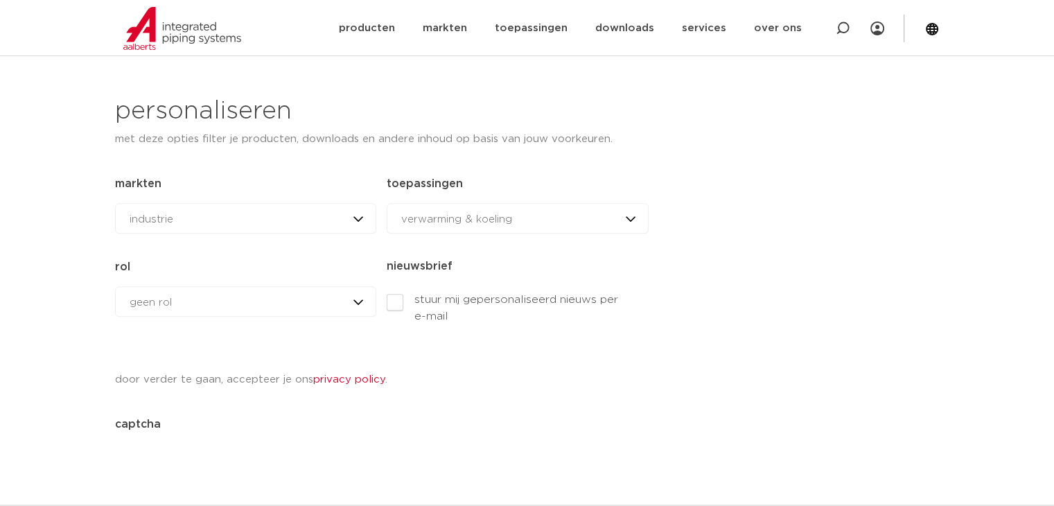
click at [322, 311] on div "geen rol geen rol geen rol installateur ingenieur [PERSON_NAME] andere rol" at bounding box center [245, 301] width 261 height 30
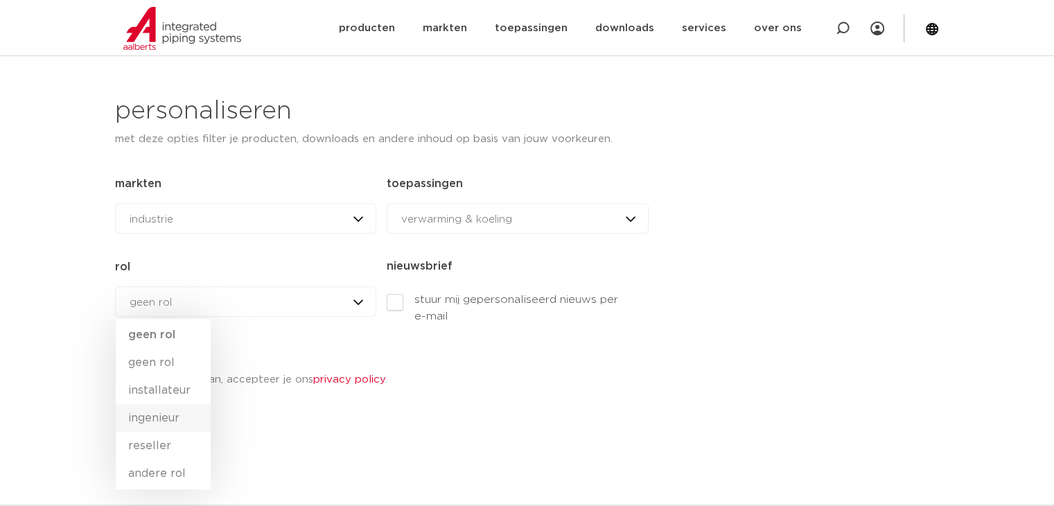
click at [180, 422] on li "ingenieur" at bounding box center [163, 418] width 95 height 28
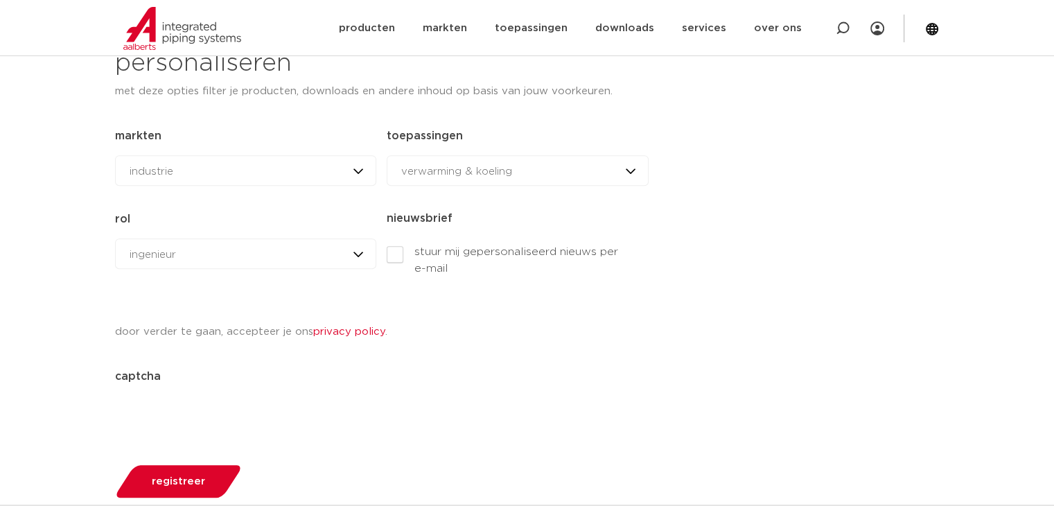
scroll to position [693, 0]
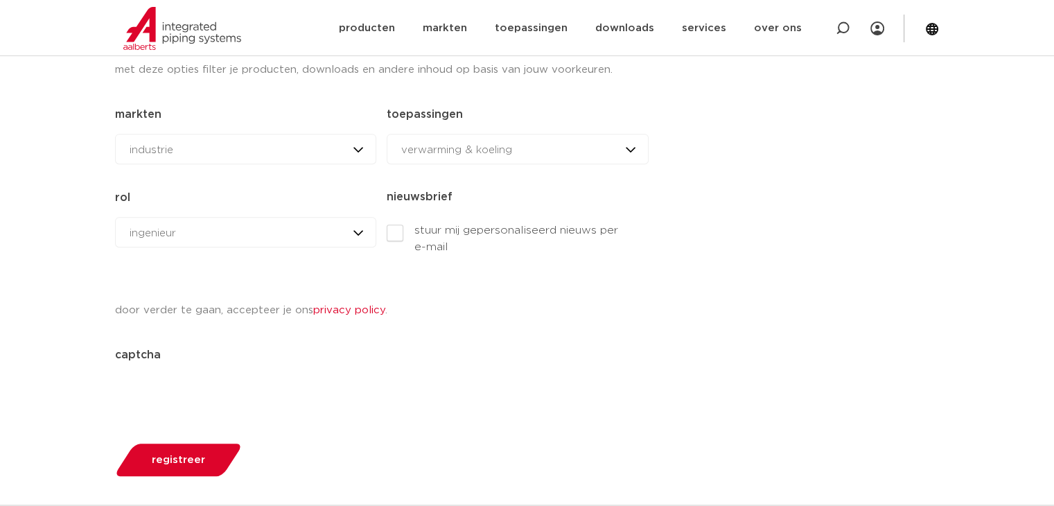
click at [191, 455] on span "registreer" at bounding box center [178, 460] width 53 height 10
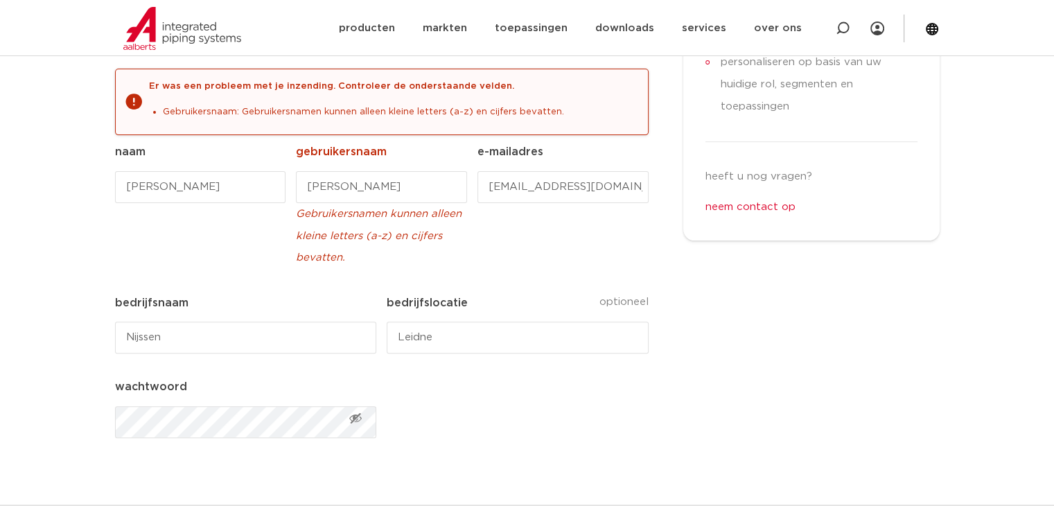
scroll to position [356, 0]
drag, startPoint x: 394, startPoint y: 184, endPoint x: 333, endPoint y: 192, distance: 62.2
click at [333, 192] on input "[PERSON_NAME]" at bounding box center [381, 189] width 170 height 32
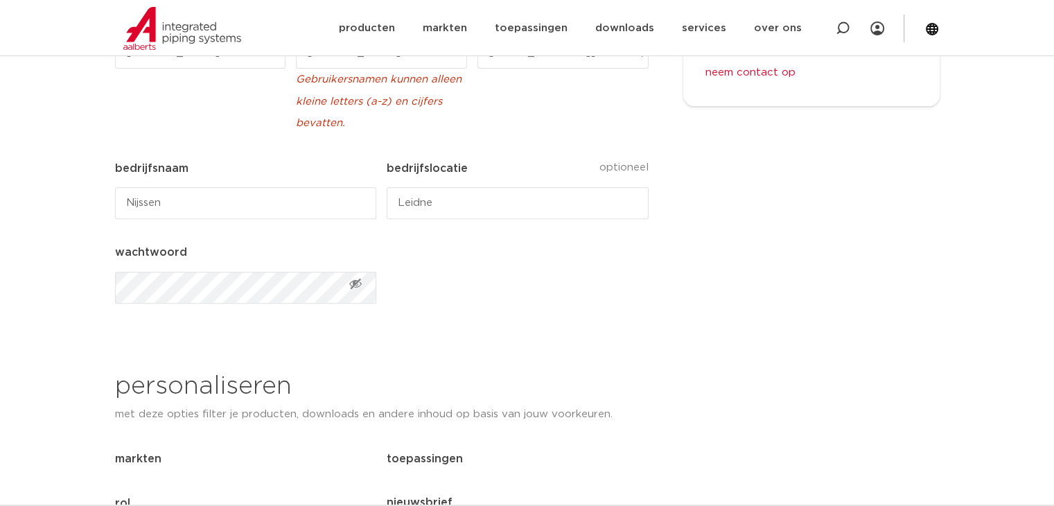
scroll to position [495, 0]
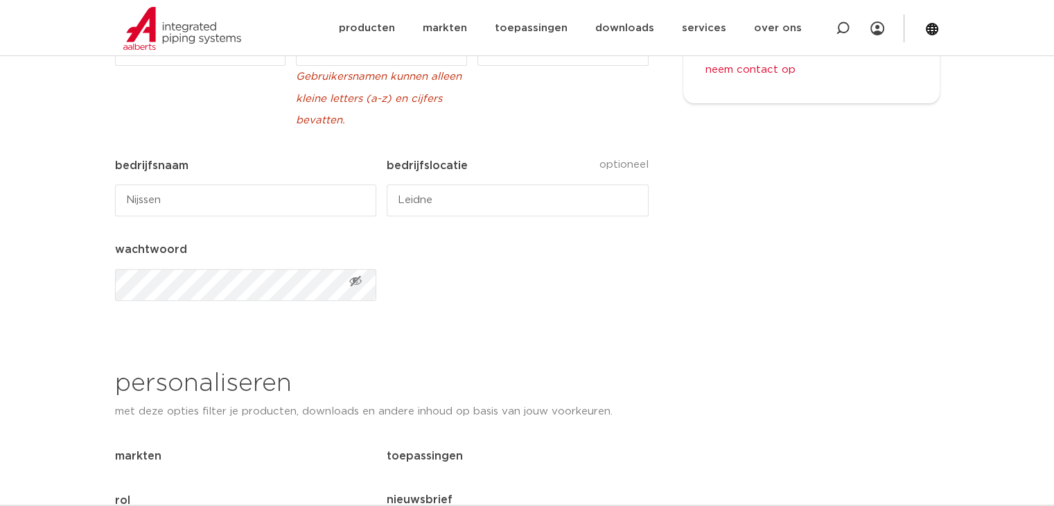
type input "[PERSON_NAME]"
click at [355, 281] on span "Toon wachtwoord" at bounding box center [356, 281] width 14 height 14
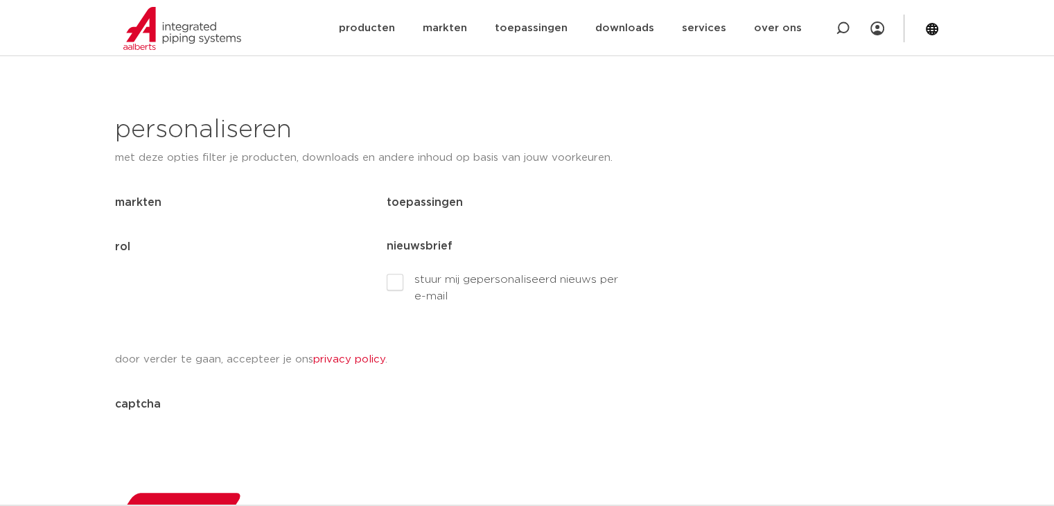
scroll to position [772, 0]
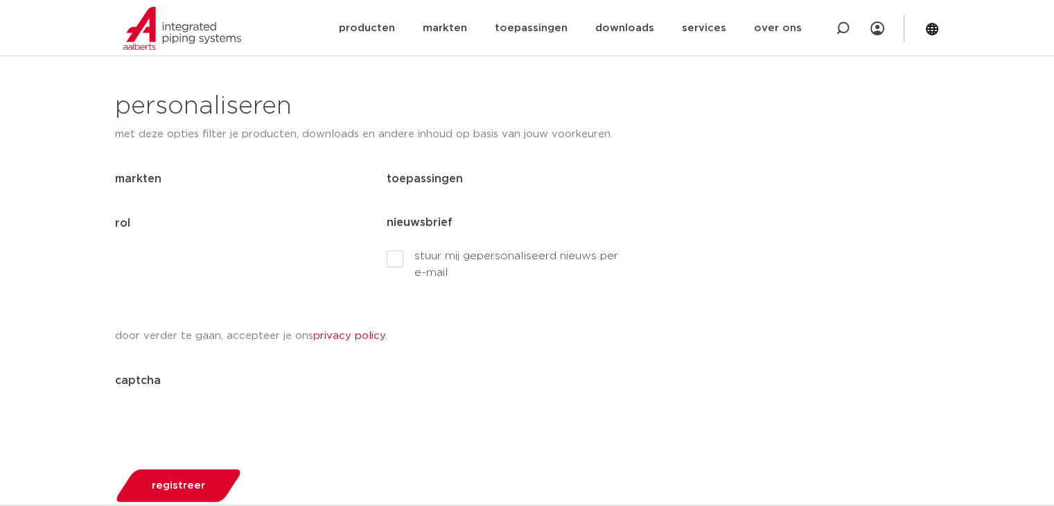
click at [188, 491] on button "registreer" at bounding box center [178, 485] width 136 height 35
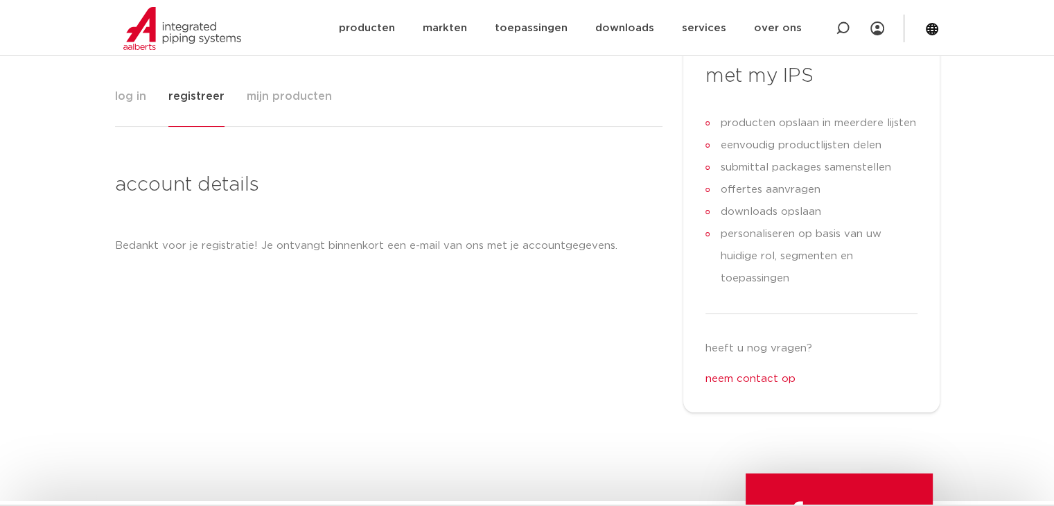
scroll to position [143, 0]
